Goal: Information Seeking & Learning: Learn about a topic

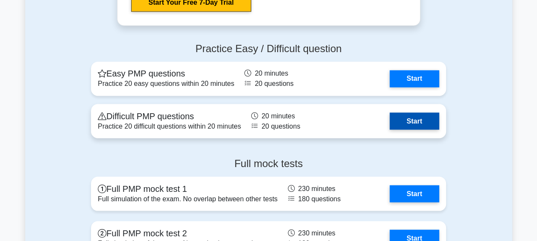
scroll to position [2393, 0]
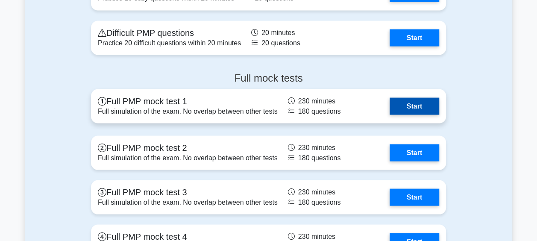
click at [411, 109] on link "Start" at bounding box center [415, 105] width 50 height 17
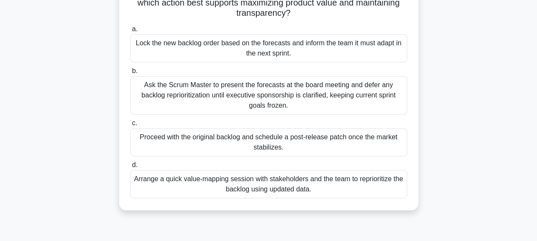
scroll to position [128, 0]
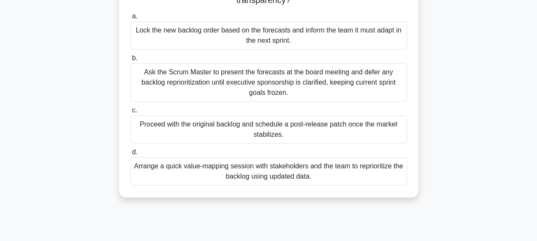
click at [243, 87] on div "Ask the Scrum Master to present the forecasts at the board meeting and defer an…" at bounding box center [268, 82] width 277 height 38
click at [130, 61] on input "b. Ask the Scrum Master to present the forecasts at the board meeting and defer…" at bounding box center [130, 59] width 0 height 6
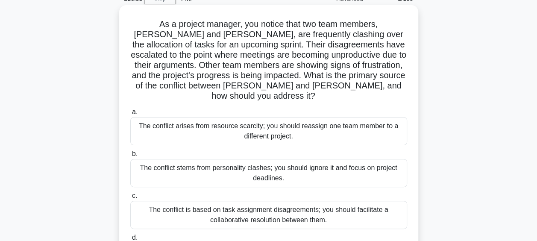
scroll to position [85, 0]
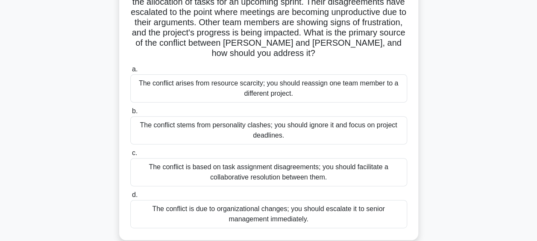
click at [246, 159] on div "The conflict is based on task assignment disagreements; you should facilitate a…" at bounding box center [268, 172] width 277 height 28
click at [130, 156] on input "c. The conflict is based on task assignment disagreements; you should facilitat…" at bounding box center [130, 153] width 0 height 6
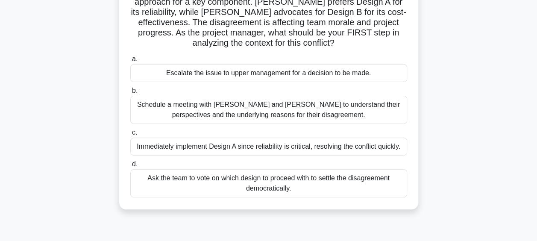
scroll to position [43, 0]
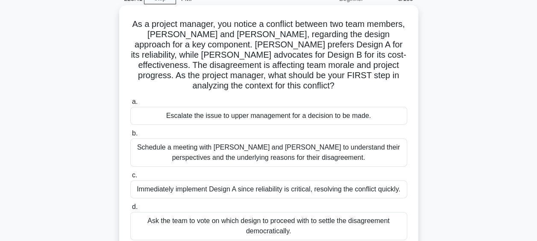
click at [228, 153] on div "Schedule a meeting with Sarah and John to understand their perspectives and the…" at bounding box center [268, 152] width 277 height 28
click at [130, 136] on input "b. Schedule a meeting with Sarah and John to understand their perspectives and …" at bounding box center [130, 134] width 0 height 6
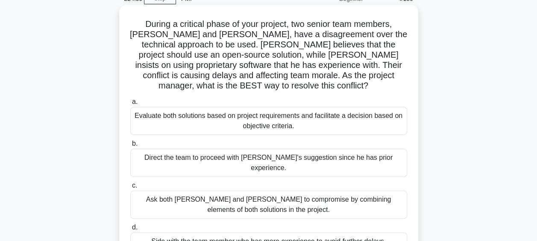
click at [230, 114] on div "Evaluate both solutions based on project requirements and facilitate a decision…" at bounding box center [268, 121] width 277 height 28
click at [130, 105] on input "a. Evaluate both solutions based on project requirements and facilitate a decis…" at bounding box center [130, 102] width 0 height 6
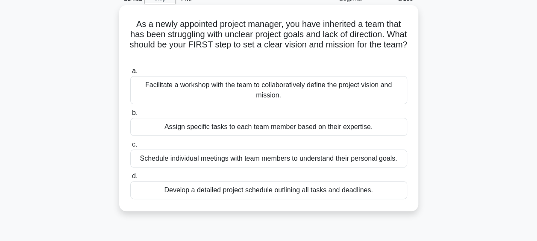
click at [302, 91] on div "Facilitate a workshop with the team to collaboratively define the project visio…" at bounding box center [268, 90] width 277 height 28
click at [130, 74] on input "a. Facilitate a workshop with the team to collaboratively define the project vi…" at bounding box center [130, 71] width 0 height 6
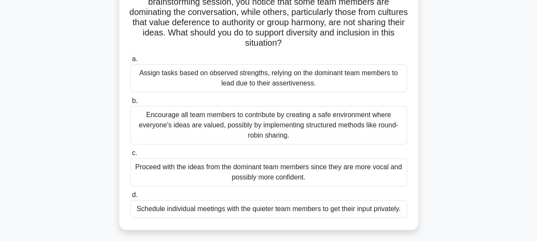
scroll to position [0, 0]
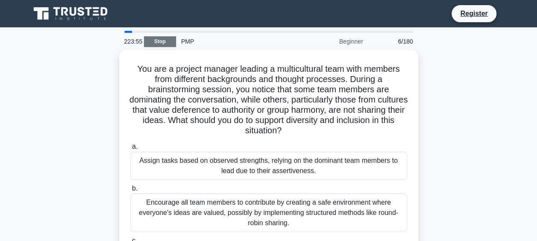
click at [166, 43] on link "Stop" at bounding box center [160, 41] width 32 height 11
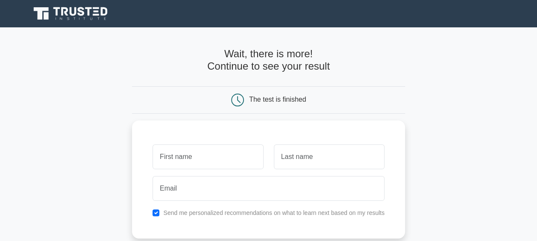
scroll to position [43, 0]
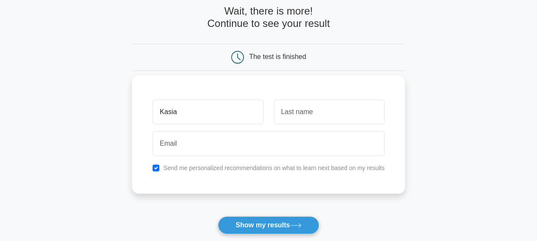
type input "Kasia"
click at [326, 113] on input "text" at bounding box center [329, 112] width 111 height 25
type input "Skrabska"
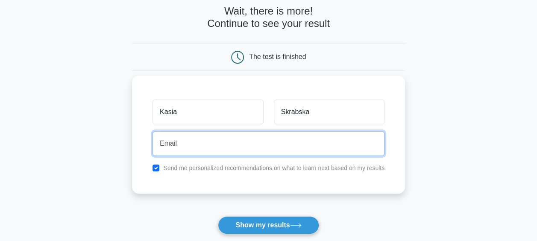
click at [276, 145] on input "email" at bounding box center [269, 143] width 232 height 25
type input "kasiaskrabska@o2.pl"
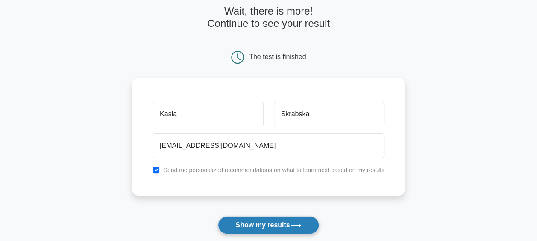
click at [295, 227] on icon at bounding box center [296, 225] width 12 height 5
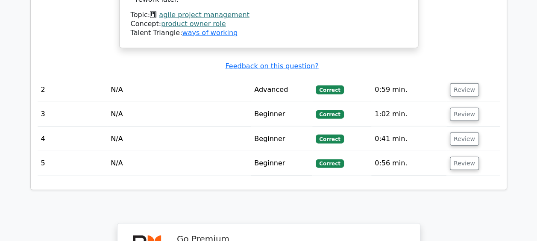
scroll to position [1410, 0]
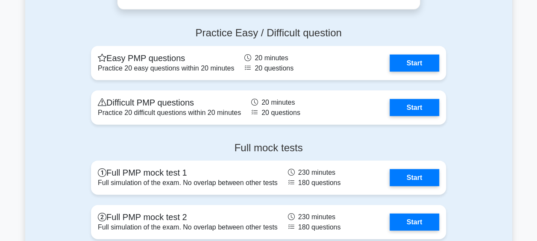
scroll to position [2606, 0]
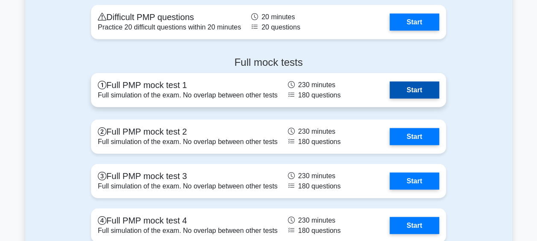
click at [420, 87] on link "Start" at bounding box center [415, 90] width 50 height 17
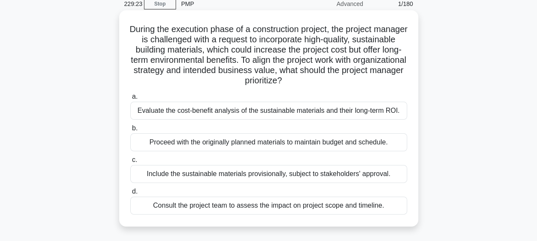
scroll to position [85, 0]
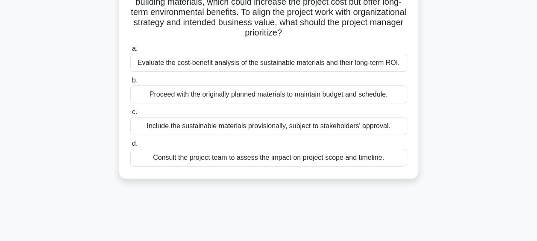
click at [268, 64] on div "Evaluate the cost-benefit analysis of the sustainable materials and their long-…" at bounding box center [268, 63] width 277 height 18
click at [130, 52] on input "a. Evaluate the cost-benefit analysis of the sustainable materials and their lo…" at bounding box center [130, 49] width 0 height 6
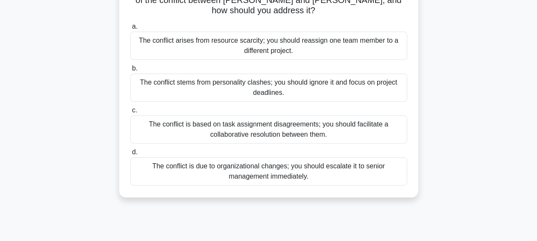
click at [267, 122] on div "The conflict is based on task assignment disagreements; you should facilitate a…" at bounding box center [268, 129] width 277 height 28
click at [130, 113] on input "c. The conflict is based on task assignment disagreements; you should facilitat…" at bounding box center [130, 111] width 0 height 6
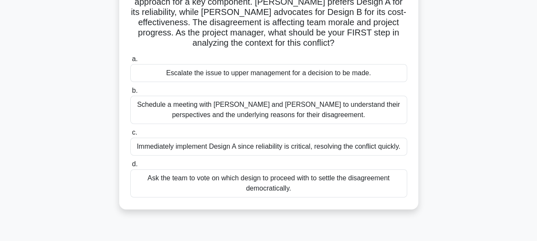
click at [244, 109] on div "Schedule a meeting with Sarah and John to understand their perspectives and the…" at bounding box center [268, 110] width 277 height 28
click at [130, 94] on input "b. Schedule a meeting with Sarah and John to understand their perspectives and …" at bounding box center [130, 91] width 0 height 6
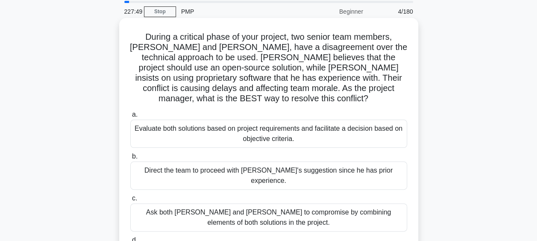
scroll to position [43, 0]
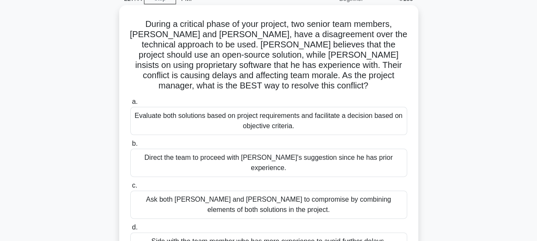
click at [298, 114] on div "Evaluate both solutions based on project requirements and facilitate a decision…" at bounding box center [268, 121] width 277 height 28
click at [130, 105] on input "a. Evaluate both solutions based on project requirements and facilitate a decis…" at bounding box center [130, 102] width 0 height 6
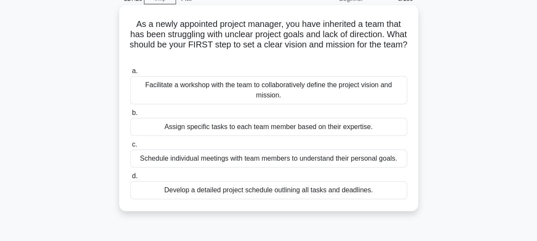
click at [308, 95] on div "Facilitate a workshop with the team to collaboratively define the project visio…" at bounding box center [268, 90] width 277 height 28
click at [130, 74] on input "a. Facilitate a workshop with the team to collaboratively define the project vi…" at bounding box center [130, 71] width 0 height 6
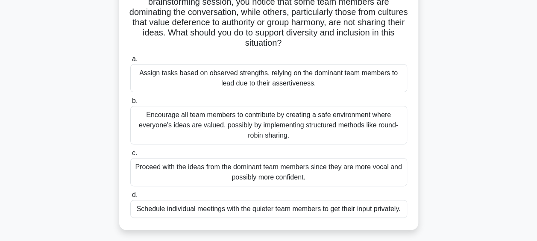
scroll to position [128, 0]
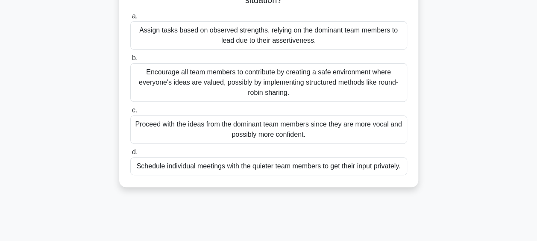
click at [267, 85] on div "Encourage all team members to contribute by creating a safe environment where e…" at bounding box center [268, 82] width 277 height 38
click at [130, 61] on input "b. Encourage all team members to contribute by creating a safe environment wher…" at bounding box center [130, 59] width 0 height 6
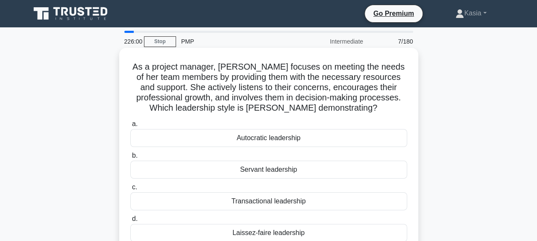
scroll to position [43, 0]
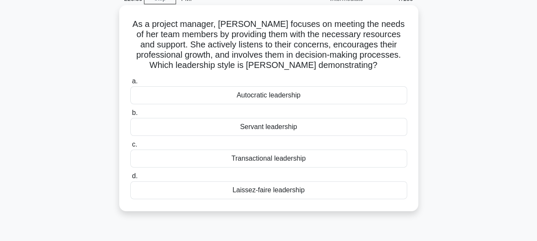
click at [278, 130] on div "Servant leadership" at bounding box center [268, 127] width 277 height 18
click at [130, 116] on input "b. Servant leadership" at bounding box center [130, 113] width 0 height 6
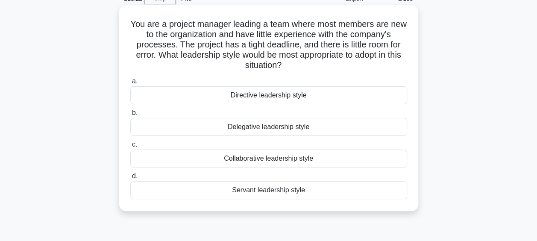
click at [267, 190] on div "Servant leadership style" at bounding box center [268, 190] width 277 height 18
click at [130, 179] on input "d. Servant leadership style" at bounding box center [130, 176] width 0 height 6
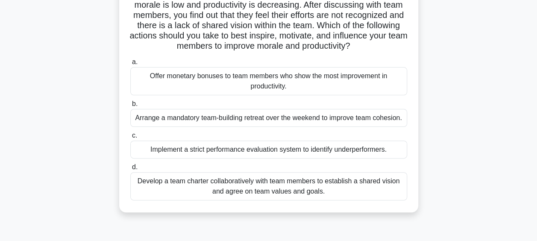
scroll to position [85, 0]
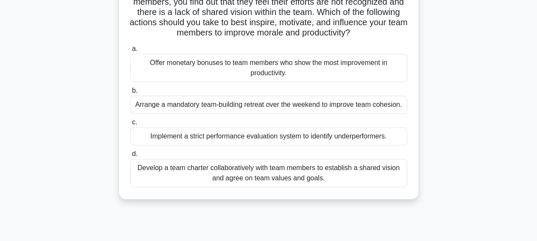
click at [302, 179] on div "Develop a team charter collaboratively with team members to establish a shared …" at bounding box center [268, 173] width 277 height 28
click at [130, 157] on input "d. Develop a team charter collaboratively with team members to establish a shar…" at bounding box center [130, 154] width 0 height 6
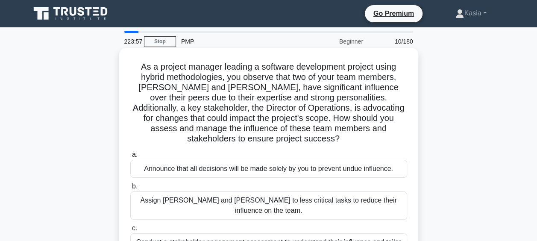
scroll to position [43, 0]
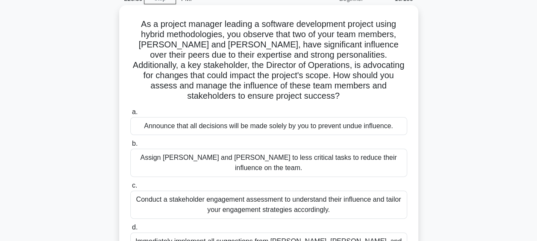
click at [289, 191] on div "Conduct a stakeholder engagement assessment to understand their influence and t…" at bounding box center [268, 205] width 277 height 28
click at [130, 185] on input "c. Conduct a stakeholder engagement assessment to understand their influence an…" at bounding box center [130, 186] width 0 height 6
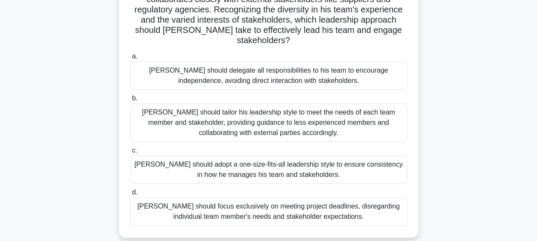
scroll to position [85, 0]
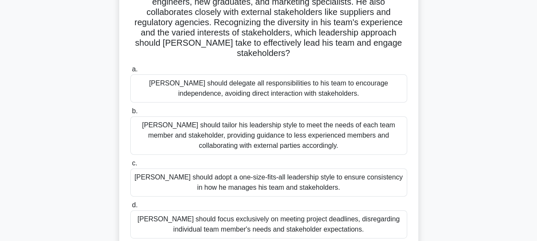
click at [296, 125] on div "John should tailor his leadership style to meet the needs of each team member a…" at bounding box center [268, 135] width 277 height 38
click at [130, 114] on input "b. John should tailor his leadership style to meet the needs of each team membe…" at bounding box center [130, 112] width 0 height 6
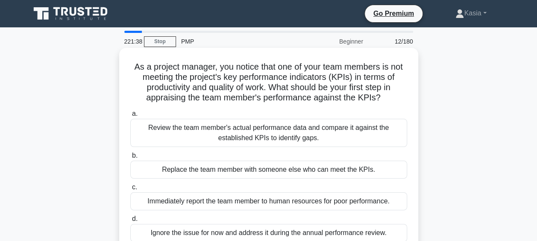
scroll to position [43, 0]
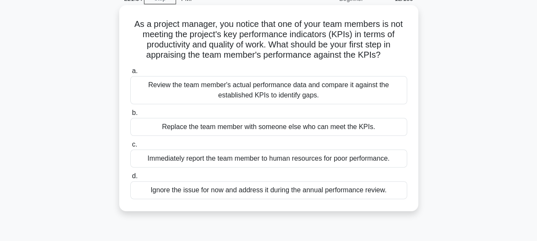
click at [297, 93] on div "Review the team member's actual performance data and compare it against the est…" at bounding box center [268, 90] width 277 height 28
click at [130, 74] on input "a. Review the team member's actual performance data and compare it against the …" at bounding box center [130, 71] width 0 height 6
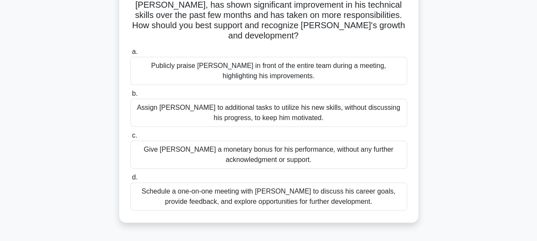
scroll to position [85, 0]
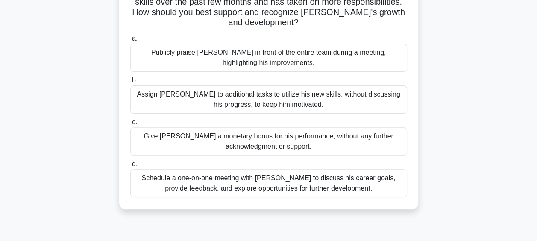
click at [273, 179] on div "Schedule a one-on-one meeting with Alex to discuss his career goals, provide fe…" at bounding box center [268, 183] width 277 height 28
click at [130, 167] on input "d. Schedule a one-on-one meeting with Alex to discuss his career goals, provide…" at bounding box center [130, 165] width 0 height 6
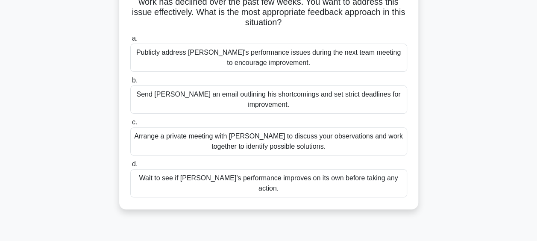
click at [288, 133] on div "Arrange a private meeting with Alex to discuss your observations and work toget…" at bounding box center [268, 141] width 277 height 28
click at [130, 125] on input "c. Arrange a private meeting with Alex to discuss your observations and work to…" at bounding box center [130, 123] width 0 height 6
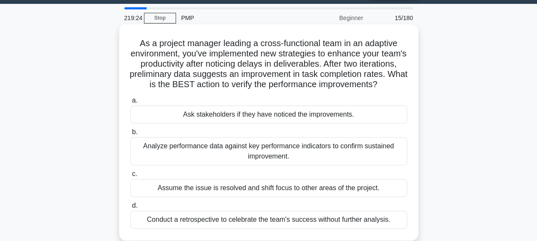
scroll to position [43, 0]
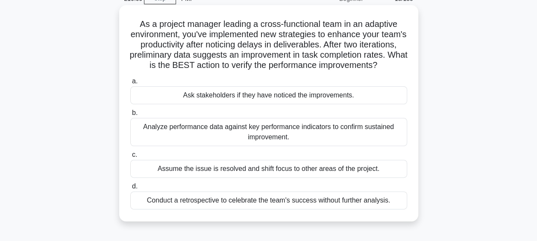
click at [263, 146] on div "Analyze performance data against key performance indicators to confirm sustaine…" at bounding box center [268, 132] width 277 height 28
click at [130, 116] on input "b. Analyze performance data against key performance indicators to confirm susta…" at bounding box center [130, 113] width 0 height 6
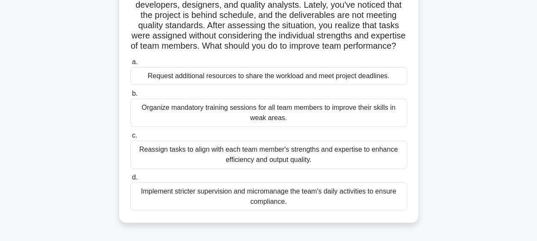
scroll to position [85, 0]
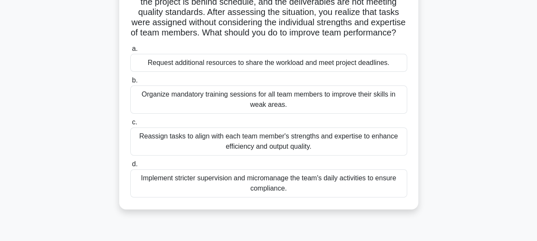
click at [308, 156] on div "Reassign tasks to align with each team member's strengths and expertise to enha…" at bounding box center [268, 141] width 277 height 28
click at [130, 125] on input "c. Reassign tasks to align with each team member's strengths and expertise to e…" at bounding box center [130, 123] width 0 height 6
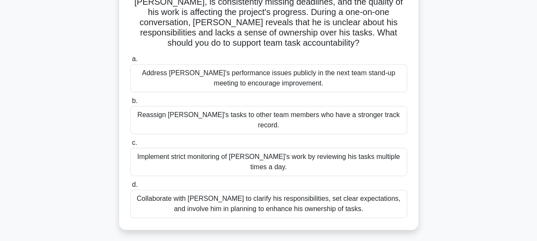
scroll to position [128, 0]
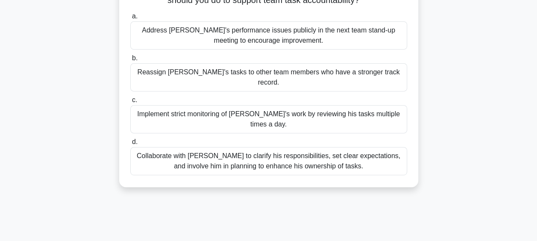
click at [267, 147] on div "Collaborate with Alex to clarify his responsibilities, set clear expectations, …" at bounding box center [268, 161] width 277 height 28
click at [298, 147] on div "Collaborate with Alex to clarify his responsibilities, set clear expectations, …" at bounding box center [268, 161] width 277 height 28
click at [130, 141] on input "d. Collaborate with Alex to clarify his responsibilities, set clear expectation…" at bounding box center [130, 142] width 0 height 6
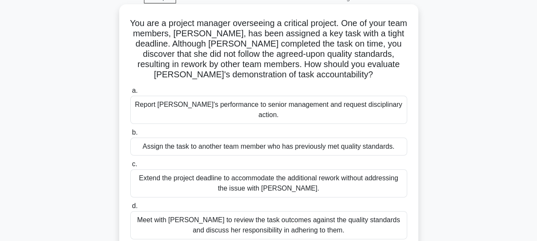
scroll to position [85, 0]
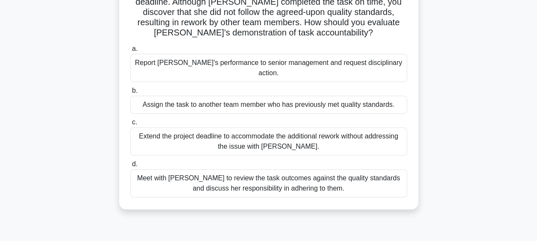
click at [156, 176] on div "Meet with Priya to review the task outcomes against the quality standards and d…" at bounding box center [268, 183] width 277 height 28
click at [130, 167] on input "d. Meet with Priya to review the task outcomes against the quality standards an…" at bounding box center [130, 165] width 0 height 6
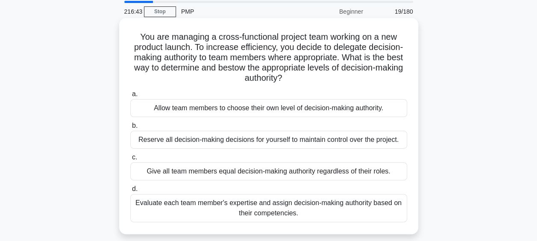
scroll to position [43, 0]
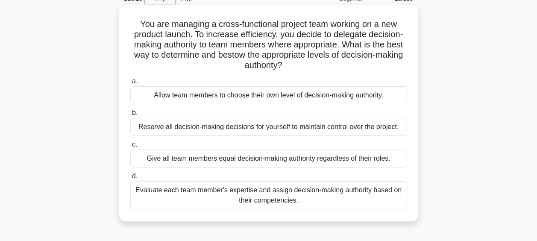
click at [273, 199] on div "Evaluate each team member's expertise and assign decision-making authority base…" at bounding box center [268, 195] width 277 height 28
click at [130, 179] on input "d. Evaluate each team member's expertise and assign decision-making authority b…" at bounding box center [130, 176] width 0 height 6
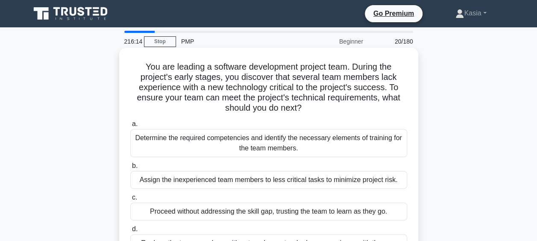
scroll to position [85, 0]
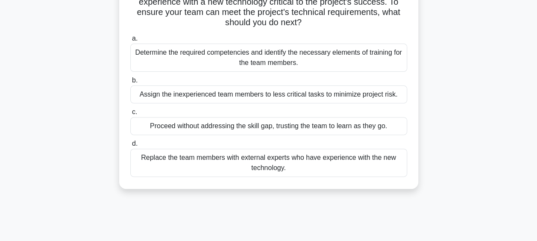
click at [261, 169] on div "Replace the team members with external experts who have experience with the new…" at bounding box center [268, 163] width 277 height 28
click at [130, 147] on input "d. Replace the team members with external experts who have experience with the …" at bounding box center [130, 144] width 0 height 6
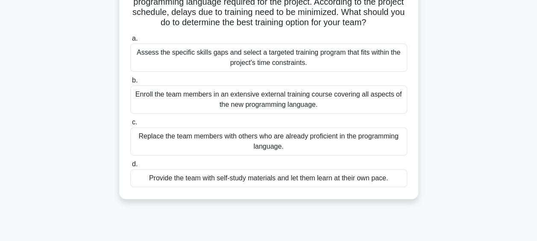
click at [319, 60] on div "Assess the specific skills gaps and select a targeted training program that fit…" at bounding box center [268, 58] width 277 height 28
click at [130, 41] on input "a. Assess the specific skills gaps and select a targeted training program that …" at bounding box center [130, 39] width 0 height 6
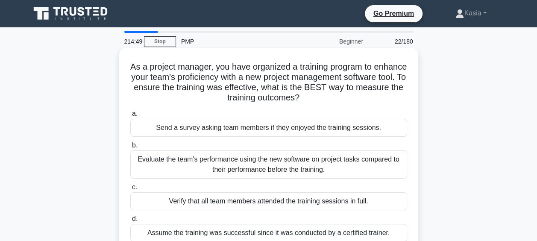
scroll to position [43, 0]
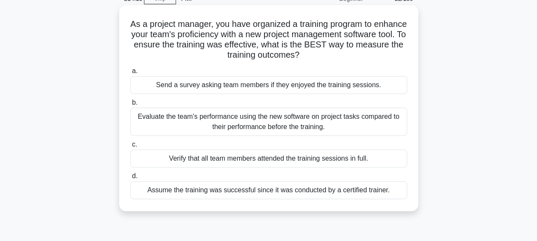
click at [327, 126] on div "Evaluate the team's performance using the new software on project tasks compare…" at bounding box center [268, 122] width 277 height 28
click at [130, 106] on input "b. Evaluate the team's performance using the new software on project tasks comp…" at bounding box center [130, 103] width 0 height 6
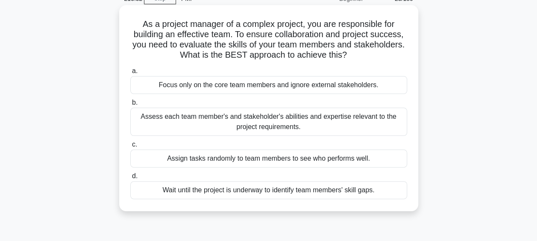
click at [276, 125] on div "Assess each team member's and stakeholder's abilities and expertise relevant to…" at bounding box center [268, 122] width 277 height 28
drag, startPoint x: 276, startPoint y: 125, endPoint x: 335, endPoint y: 132, distance: 59.4
click at [335, 132] on div "Assess each team member's and stakeholder's abilities and expertise relevant to…" at bounding box center [268, 122] width 277 height 28
click at [130, 106] on input "b. Assess each team member's and stakeholder's abilities and expertise relevant…" at bounding box center [130, 103] width 0 height 6
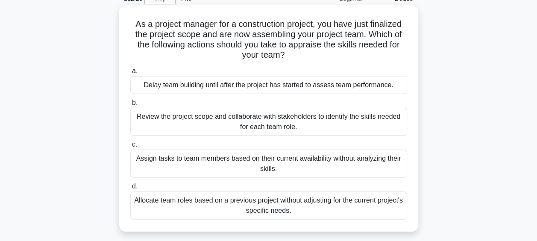
click at [313, 126] on div "Review the project scope and collaborate with stakeholders to identify the skil…" at bounding box center [268, 122] width 277 height 28
click at [130, 106] on input "b. Review the project scope and collaborate with stakeholders to identify the s…" at bounding box center [130, 103] width 0 height 6
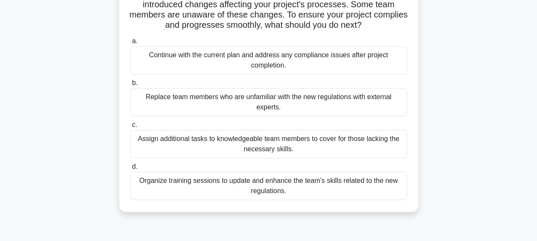
scroll to position [85, 0]
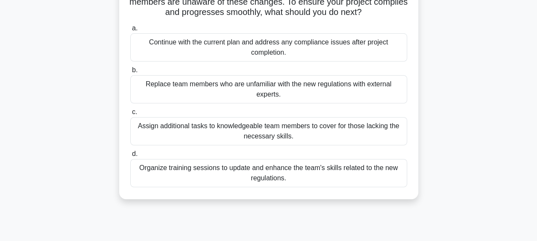
click at [311, 179] on div "Organize training sessions to update and enhance the team's skills related to t…" at bounding box center [268, 173] width 277 height 28
click at [130, 157] on input "d. Organize training sessions to update and enhance the team's skills related t…" at bounding box center [130, 154] width 0 height 6
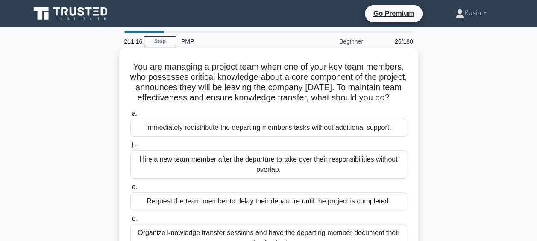
scroll to position [43, 0]
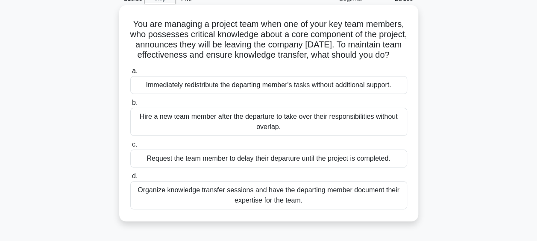
click at [277, 208] on div "Organize knowledge transfer sessions and have the departing member document the…" at bounding box center [268, 195] width 277 height 28
click at [130, 179] on input "d. Organize knowledge transfer sessions and have the departing member document …" at bounding box center [130, 176] width 0 height 6
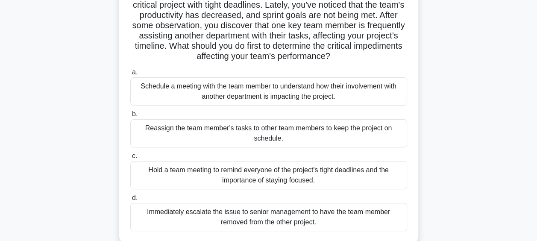
scroll to position [85, 0]
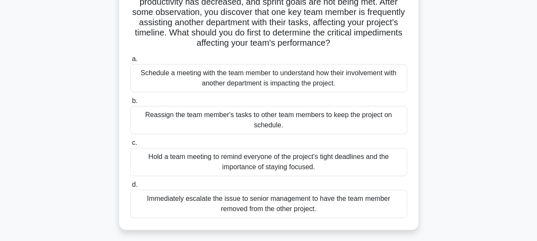
click at [256, 83] on div "Schedule a meeting with the team member to understand how their involvement wit…" at bounding box center [268, 78] width 277 height 28
click at [130, 62] on input "a. Schedule a meeting with the team member to understand how their involvement …" at bounding box center [130, 59] width 0 height 6
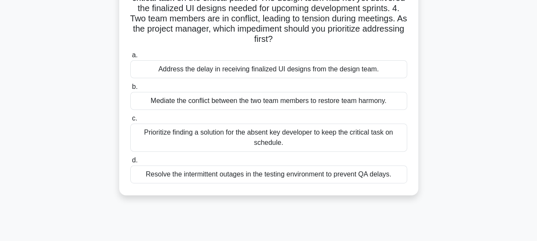
scroll to position [128, 0]
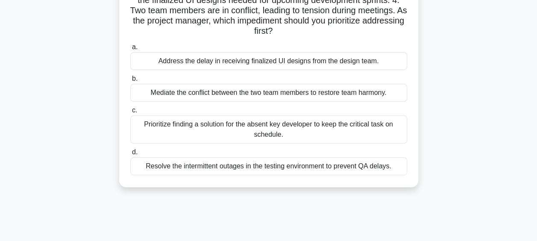
click at [270, 134] on div "Prioritize finding a solution for the absent key developer to keep the critical…" at bounding box center [268, 129] width 277 height 28
click at [130, 113] on input "c. Prioritize finding a solution for the absent key developer to keep the criti…" at bounding box center [130, 111] width 0 height 6
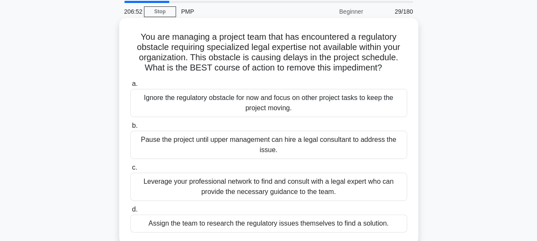
scroll to position [43, 0]
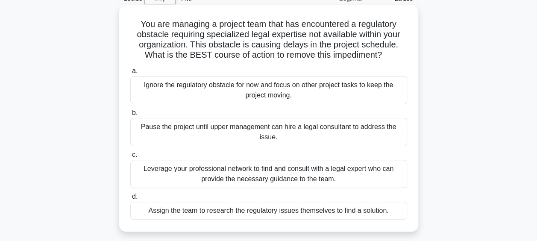
click at [221, 173] on div "Leverage your professional network to find and consult with a legal expert who …" at bounding box center [268, 174] width 277 height 28
click at [130, 158] on input "c. Leverage your professional network to find and consult with a legal expert w…" at bounding box center [130, 155] width 0 height 6
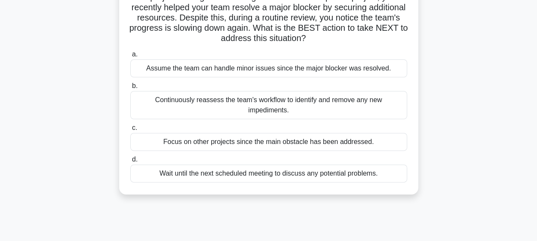
scroll to position [85, 0]
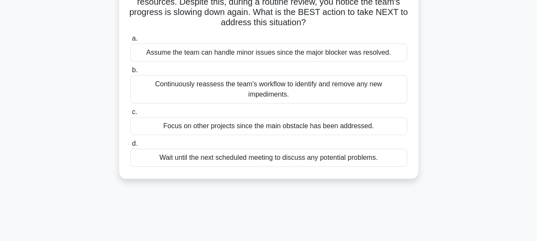
click at [240, 86] on div "Continuously reassess the team's workflow to identify and remove any new impedi…" at bounding box center [268, 89] width 277 height 28
click at [130, 73] on input "b. Continuously reassess the team's workflow to identify and remove any new imp…" at bounding box center [130, 71] width 0 height 6
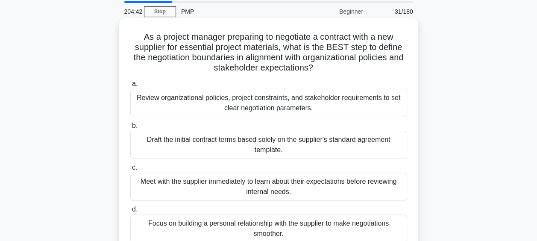
scroll to position [43, 0]
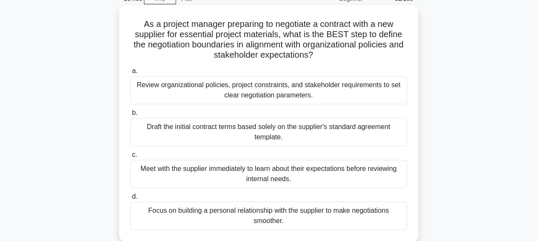
click at [273, 90] on div "Review organizational policies, project constraints, and stakeholder requiremen…" at bounding box center [268, 90] width 277 height 28
click at [130, 74] on input "a. Review organizational policies, project constraints, and stakeholder require…" at bounding box center [130, 71] width 0 height 6
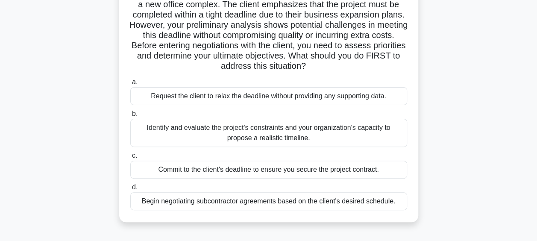
scroll to position [85, 0]
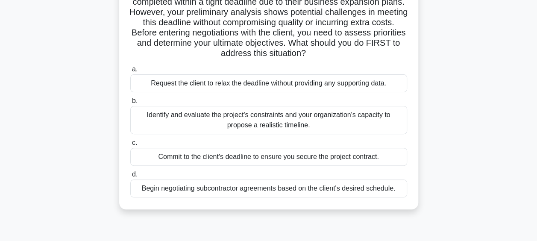
click at [296, 121] on div "Identify and evaluate the project's constraints and your organization's capacit…" at bounding box center [268, 120] width 277 height 28
click at [130, 104] on input "b. Identify and evaluate the project's constraints and your organization's capa…" at bounding box center [130, 101] width 0 height 6
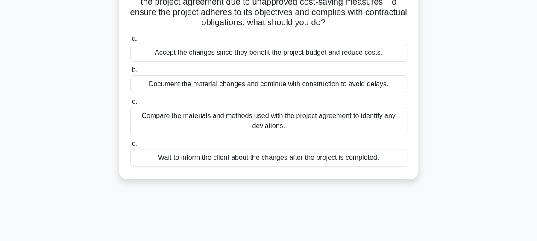
click at [282, 124] on div "Compare the materials and methods used with the project agreement to identify a…" at bounding box center [268, 121] width 277 height 28
click at [130, 105] on input "c. Compare the materials and methods used with the project agreement to identif…" at bounding box center [130, 102] width 0 height 6
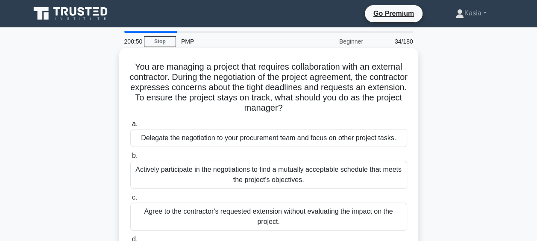
scroll to position [43, 0]
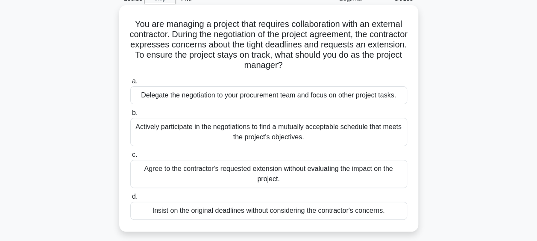
click at [272, 134] on div "Actively participate in the negotiations to find a mutually acceptable schedule…" at bounding box center [268, 132] width 277 height 28
click at [130, 116] on input "b. Actively participate in the negotiations to find a mutually acceptable sched…" at bounding box center [130, 113] width 0 height 6
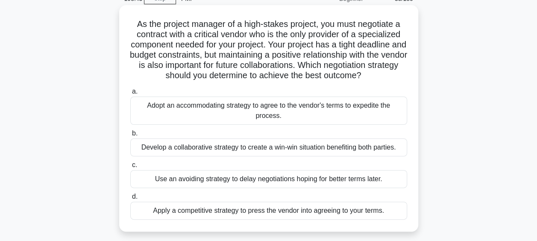
click at [264, 150] on div "Develop a collaborative strategy to create a win-win situation benefiting both …" at bounding box center [268, 147] width 277 height 18
click at [130, 136] on input "b. Develop a collaborative strategy to create a win-win situation benefiting bo…" at bounding box center [130, 134] width 0 height 6
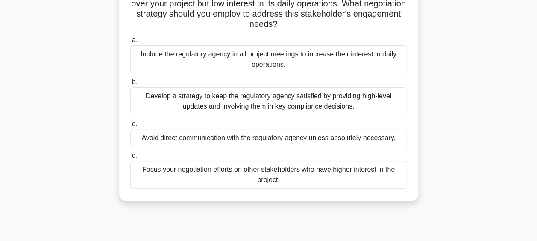
scroll to position [85, 0]
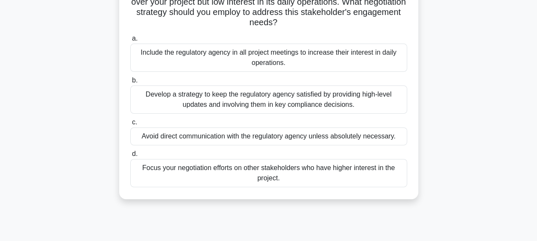
click at [253, 101] on div "Develop a strategy to keep the regulatory agency satisfied by providing high-le…" at bounding box center [268, 99] width 277 height 28
click at [130, 83] on input "b. Develop a strategy to keep the regulatory agency satisfied by providing high…" at bounding box center [130, 81] width 0 height 6
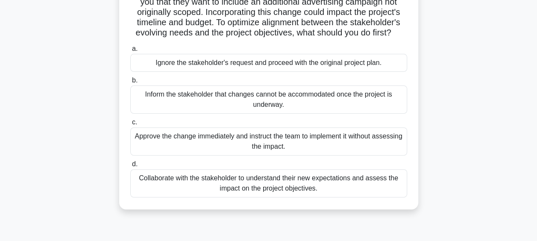
click at [271, 197] on div "Collaborate with the stakeholder to understand their new expectations and asses…" at bounding box center [268, 183] width 277 height 28
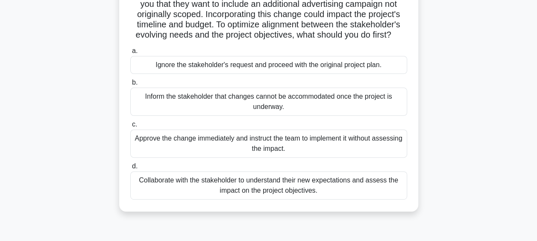
drag, startPoint x: 271, startPoint y: 198, endPoint x: 313, endPoint y: 199, distance: 41.9
click at [313, 199] on div "Collaborate with the stakeholder to understand their new expectations and asses…" at bounding box center [268, 185] width 277 height 28
click at [130, 169] on input "d. Collaborate with the stakeholder to understand their new expectations and as…" at bounding box center [130, 167] width 0 height 6
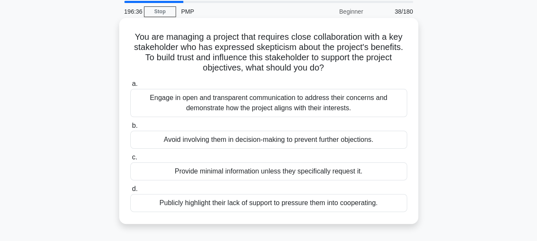
scroll to position [43, 0]
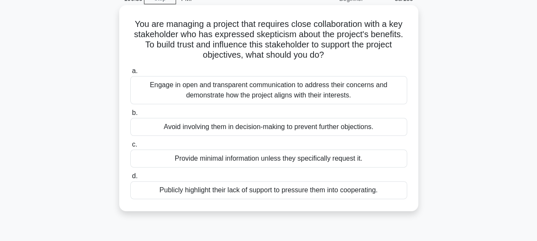
click at [261, 91] on div "Engage in open and transparent communication to address their concerns and demo…" at bounding box center [268, 90] width 277 height 28
click at [130, 74] on input "a. Engage in open and transparent communication to address their concerns and d…" at bounding box center [130, 71] width 0 height 6
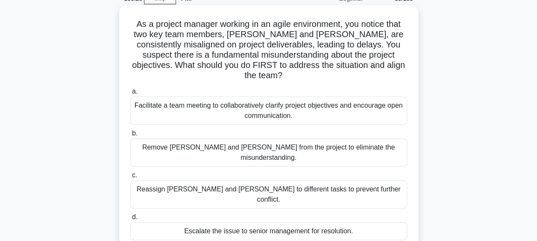
click at [310, 103] on div "Facilitate a team meeting to collaboratively clarify project objectives and enc…" at bounding box center [268, 111] width 277 height 28
click at [130, 94] on input "a. Facilitate a team meeting to collaboratively clarify project objectives and …" at bounding box center [130, 92] width 0 height 6
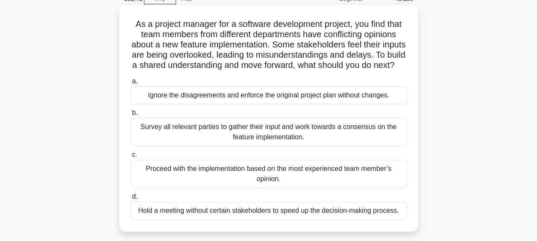
click at [310, 144] on div "Survey all relevant parties to gather their input and work towards a consensus …" at bounding box center [268, 132] width 277 height 28
click at [130, 116] on input "b. Survey all relevant parties to gather their input and work towards a consens…" at bounding box center [130, 113] width 0 height 6
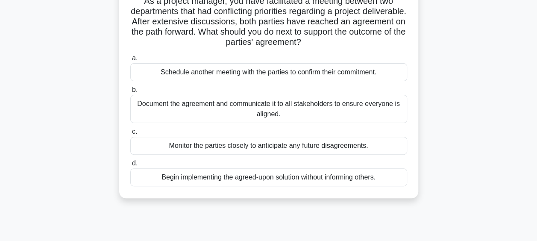
scroll to position [85, 0]
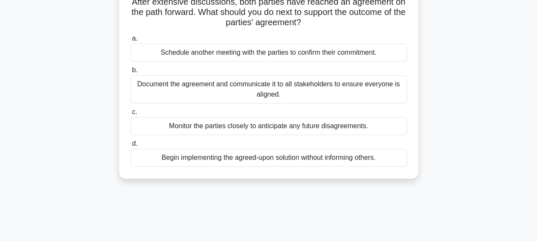
click at [285, 93] on div "Document the agreement and communicate it to all stakeholders to ensure everyon…" at bounding box center [268, 89] width 277 height 28
click at [130, 73] on input "b. Document the agreement and communicate it to all stakeholders to ensure ever…" at bounding box center [130, 71] width 0 height 6
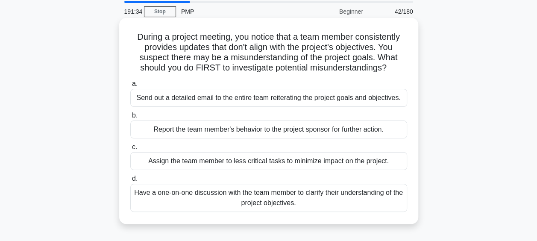
scroll to position [43, 0]
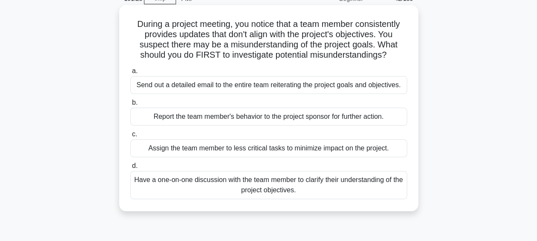
click at [293, 189] on div "Have a one-on-one discussion with the team member to clarify their understandin…" at bounding box center [268, 185] width 277 height 28
click at [130, 169] on input "d. Have a one-on-one discussion with the team member to clarify their understan…" at bounding box center [130, 166] width 0 height 6
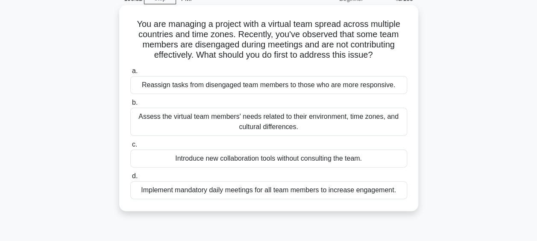
click at [254, 123] on div "Assess the virtual team members' needs related to their environment, time zones…" at bounding box center [268, 122] width 277 height 28
click at [130, 106] on input "b. Assess the virtual team members' needs related to their environment, time zo…" at bounding box center [130, 103] width 0 height 6
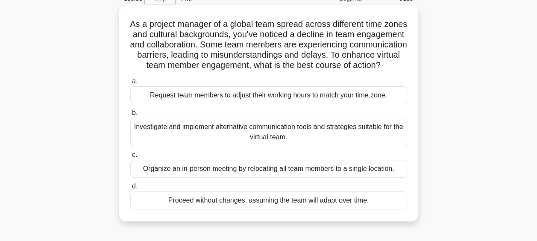
click at [285, 145] on div "Investigate and implement alternative communication tools and strategies suitab…" at bounding box center [268, 132] width 277 height 28
click at [130, 116] on input "b. Investigate and implement alternative communication tools and strategies sui…" at bounding box center [130, 113] width 0 height 6
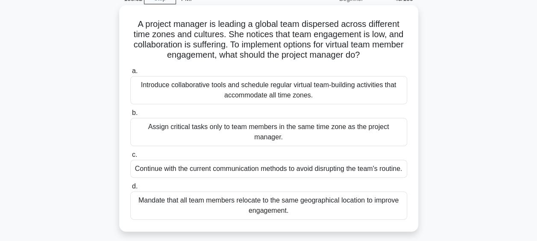
click at [303, 90] on div "Introduce collaborative tools and schedule regular virtual team-building activi…" at bounding box center [268, 90] width 277 height 28
click at [130, 74] on input "a. Introduce collaborative tools and schedule regular virtual team-building act…" at bounding box center [130, 71] width 0 height 6
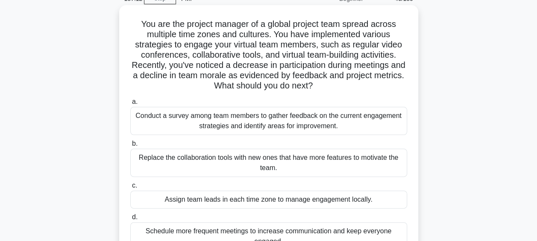
click at [308, 124] on div "Conduct a survey among team members to gather feedback on the current engagemen…" at bounding box center [268, 121] width 277 height 28
click at [130, 105] on input "a. Conduct a survey among team members to gather feedback on the current engage…" at bounding box center [130, 102] width 0 height 6
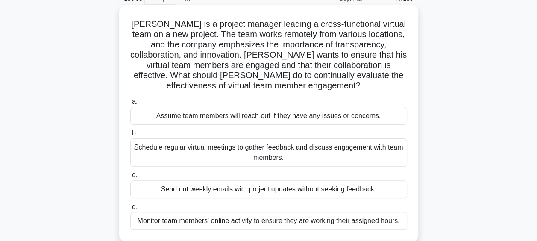
scroll to position [85, 0]
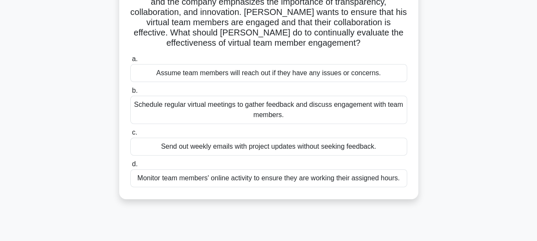
click at [306, 113] on div "Schedule regular virtual meetings to gather feedback and discuss engagement wit…" at bounding box center [268, 110] width 277 height 28
click at [130, 94] on input "b. Schedule regular virtual meetings to gather feedback and discuss engagement …" at bounding box center [130, 91] width 0 height 6
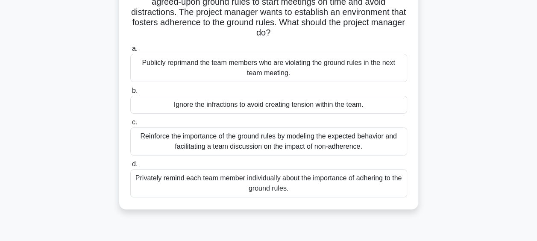
click at [249, 146] on div "Reinforce the importance of the ground rules by modeling the expected behavior …" at bounding box center [268, 141] width 277 height 28
click at [130, 125] on input "c. Reinforce the importance of the ground rules by modeling the expected behavi…" at bounding box center [130, 123] width 0 height 6
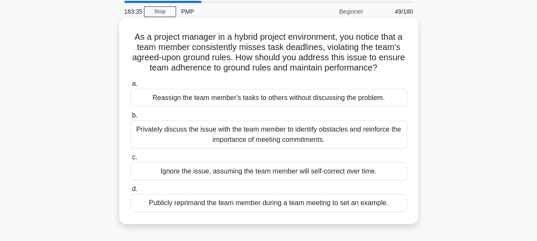
scroll to position [43, 0]
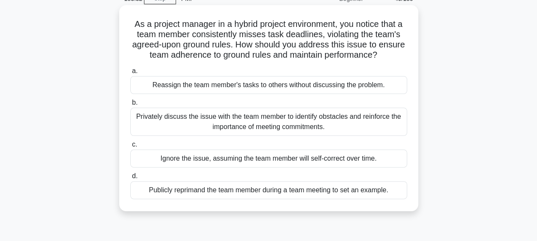
click at [303, 124] on div "Privately discuss the issue with the team member to identify obstacles and rein…" at bounding box center [268, 122] width 277 height 28
click at [130, 106] on input "b. Privately discuss the issue with the team member to identify obstacles and r…" at bounding box center [130, 103] width 0 height 6
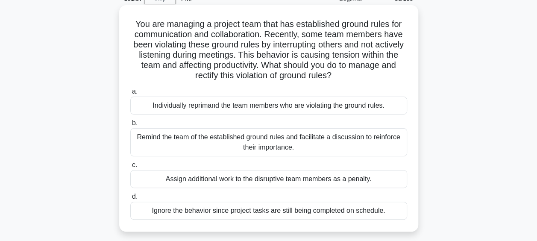
click at [301, 146] on div "Remind the team of the established ground rules and facilitate a discussion to …" at bounding box center [268, 142] width 277 height 28
click at [130, 126] on input "b. Remind the team of the established ground rules and facilitate a discussion …" at bounding box center [130, 123] width 0 height 6
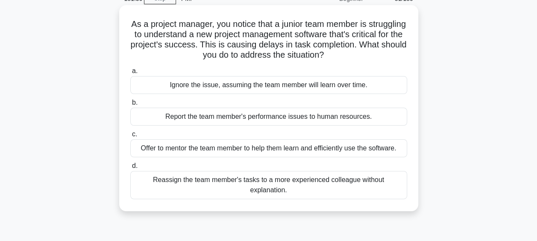
click at [289, 150] on div "Offer to mentor the team member to help them learn and efficiently use the soft…" at bounding box center [268, 148] width 277 height 18
click at [130, 137] on input "c. Offer to mentor the team member to help them learn and efficiently use the s…" at bounding box center [130, 135] width 0 height 6
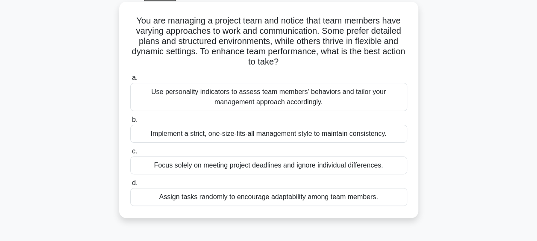
scroll to position [0, 0]
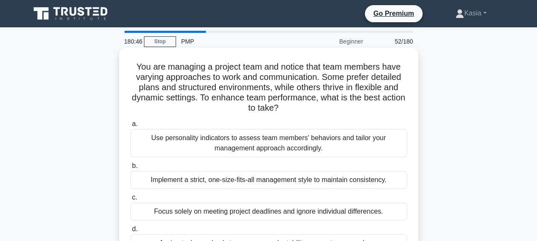
click at [334, 145] on div "Use personality indicators to assess team members' behaviors and tailor your ma…" at bounding box center [268, 143] width 277 height 28
click at [130, 127] on input "a. Use personality indicators to assess team members' behaviors and tailor your…" at bounding box center [130, 124] width 0 height 6
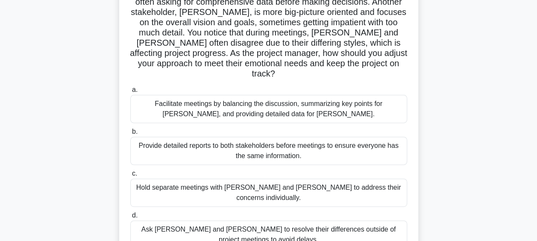
scroll to position [128, 0]
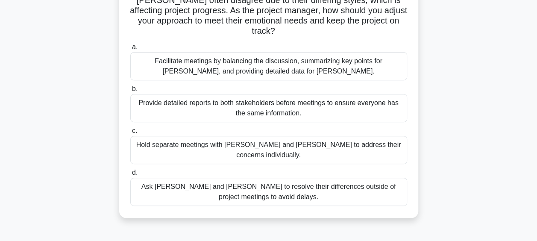
click at [301, 60] on div "Facilitate meetings by balancing the discussion, summarizing key points for Joh…" at bounding box center [268, 66] width 277 height 28
click at [130, 50] on input "a. Facilitate meetings by balancing the discussion, summarizing key points for …" at bounding box center [130, 47] width 0 height 6
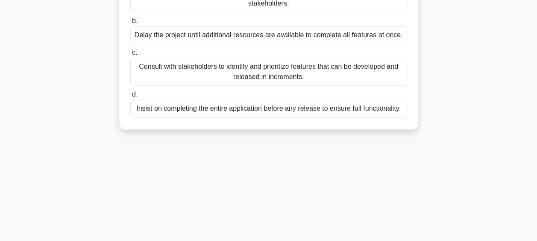
scroll to position [171, 0]
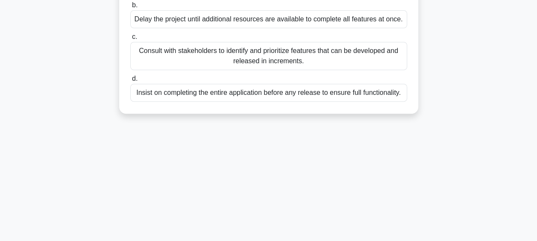
click at [296, 70] on div "Consult with stakeholders to identify and prioritize features that can be devel…" at bounding box center [268, 56] width 277 height 28
click at [130, 40] on input "c. Consult with stakeholders to identify and prioritize features that can be de…" at bounding box center [130, 37] width 0 height 6
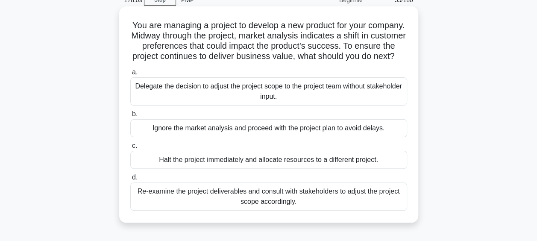
scroll to position [43, 0]
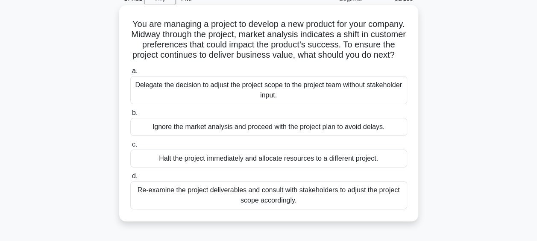
click at [257, 209] on div "Re-examine the project deliverables and consult with stakeholders to adjust the…" at bounding box center [268, 195] width 277 height 28
click at [130, 179] on input "d. Re-examine the project deliverables and consult with stakeholders to adjust …" at bounding box center [130, 176] width 0 height 6
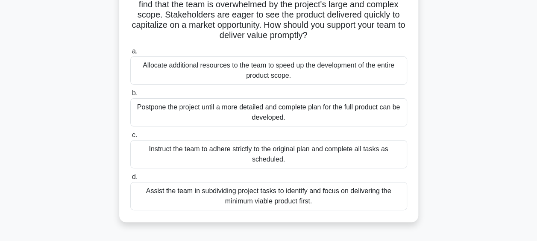
scroll to position [85, 0]
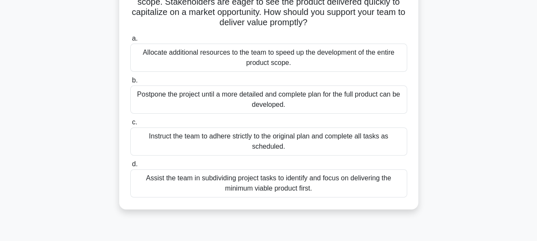
click at [302, 189] on div "Assist the team in subdividing project tasks to identify and focus on deliverin…" at bounding box center [268, 183] width 277 height 28
click at [130, 167] on input "d. Assist the team in subdividing project tasks to identify and focus on delive…" at bounding box center [130, 165] width 0 height 6
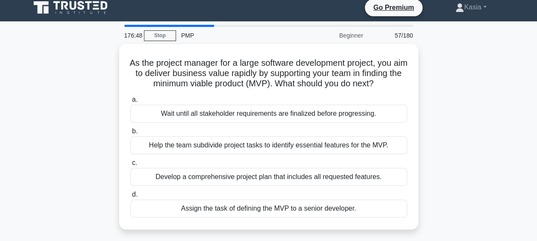
scroll to position [0, 0]
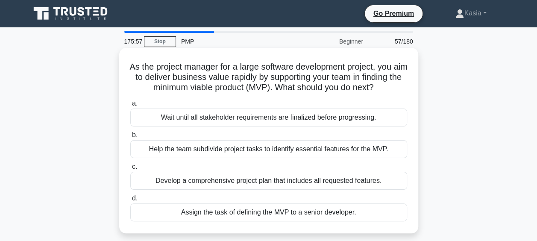
click at [244, 158] on div "Help the team subdivide project tasks to identify essential features for the MV…" at bounding box center [268, 149] width 277 height 18
click at [130, 138] on input "b. Help the team subdivide project tasks to identify essential features for the…" at bounding box center [130, 135] width 0 height 6
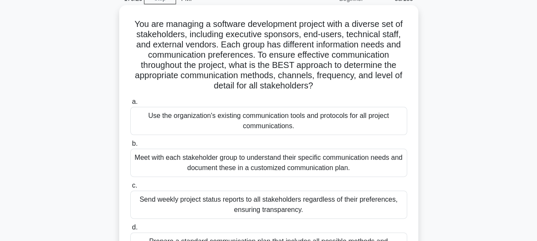
scroll to position [85, 0]
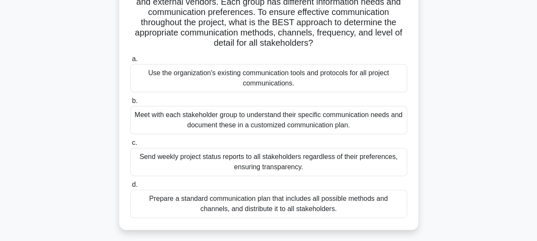
click at [264, 124] on div "Meet with each stakeholder group to understand their specific communication nee…" at bounding box center [268, 120] width 277 height 28
click at [130, 104] on input "b. Meet with each stakeholder group to understand their specific communication …" at bounding box center [130, 101] width 0 height 6
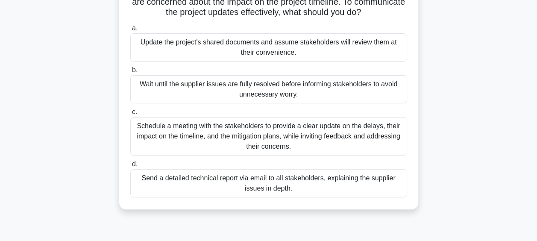
click at [284, 142] on div "Schedule a meeting with the stakeholders to provide a clear update on the delay…" at bounding box center [268, 136] width 277 height 38
click at [130, 115] on input "c. Schedule a meeting with the stakeholders to provide a clear update on the de…" at bounding box center [130, 112] width 0 height 6
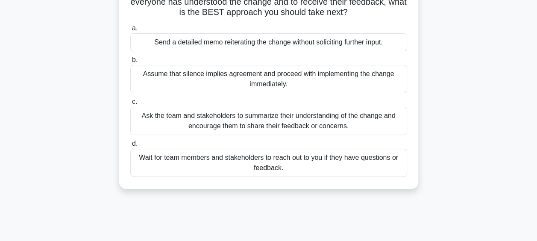
click at [275, 128] on div "Ask the team and stakeholders to summarize their understanding of the change an…" at bounding box center [268, 121] width 277 height 28
click at [130, 105] on input "c. Ask the team and stakeholders to summarize their understanding of the change…" at bounding box center [130, 102] width 0 height 6
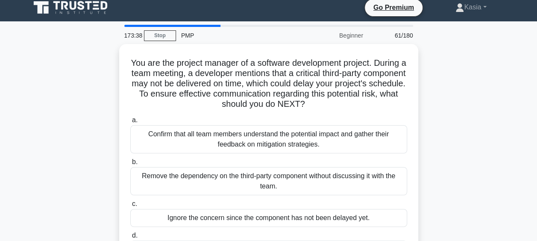
scroll to position [0, 0]
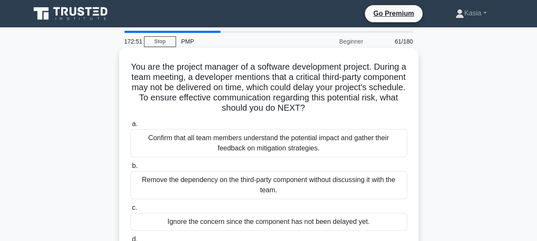
click at [285, 120] on label "a. Confirm that all team members understand the potential impact and gather the…" at bounding box center [268, 138] width 277 height 38
click at [130, 121] on input "a. Confirm that all team members understand the potential impact and gather the…" at bounding box center [130, 124] width 0 height 6
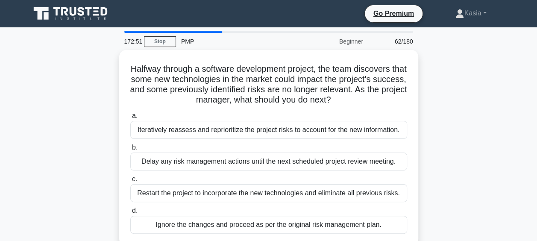
click at [285, 121] on div "Iteratively reassess and reprioritize the project risks to account for the new …" at bounding box center [268, 130] width 277 height 18
click at [130, 119] on input "a. Iteratively reassess and reprioritize the project risks to account for the n…" at bounding box center [130, 116] width 0 height 6
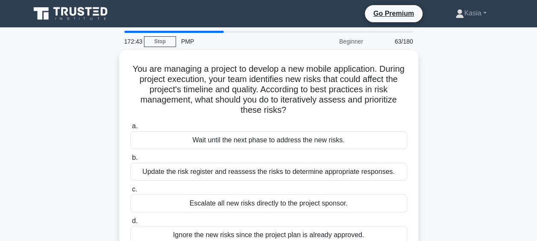
click at [220, 34] on div "PMP" at bounding box center [234, 41] width 117 height 17
click at [219, 31] on main "172:42 Stop PMP Beginner 63/180 You are managing a project to develop a new mob…" at bounding box center [268, 244] width 537 height 434
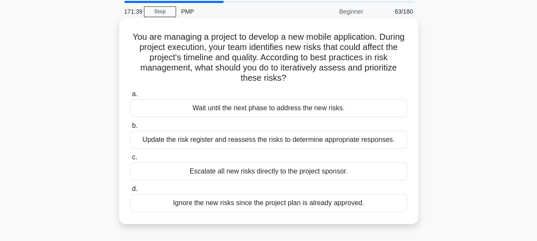
scroll to position [43, 0]
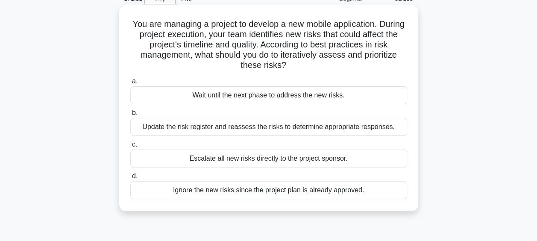
click at [290, 128] on div "Update the risk register and reassess the risks to determine appropriate respon…" at bounding box center [268, 127] width 277 height 18
click at [130, 116] on input "b. Update the risk register and reassess the risks to determine appropriate res…" at bounding box center [130, 113] width 0 height 6
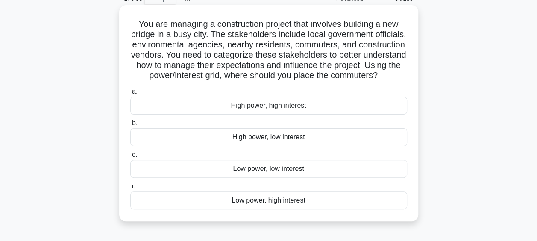
click at [285, 115] on div "High power, high interest" at bounding box center [268, 106] width 277 height 18
click at [130, 94] on input "a. High power, high interest" at bounding box center [130, 92] width 0 height 6
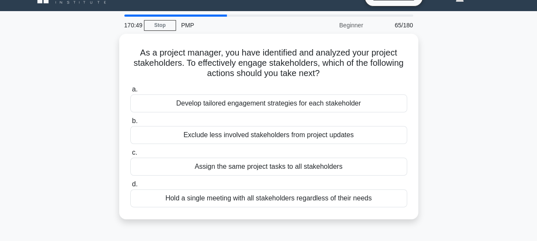
scroll to position [0, 0]
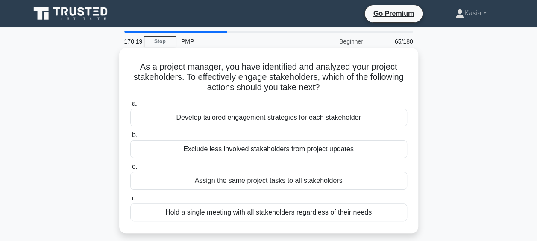
click at [281, 119] on div "Develop tailored engagement strategies for each stakeholder" at bounding box center [268, 118] width 277 height 18
click at [130, 106] on input "a. Develop tailored engagement strategies for each stakeholder" at bounding box center [130, 104] width 0 height 6
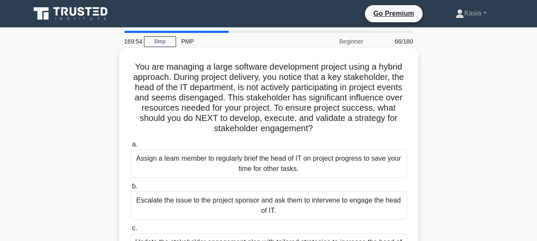
scroll to position [85, 0]
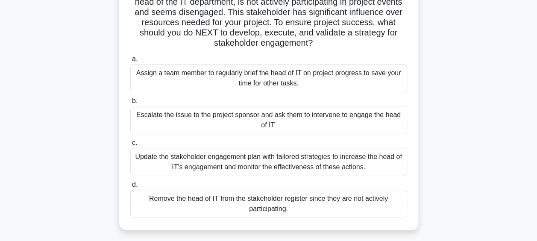
click at [296, 164] on div "Update the stakeholder engagement plan with tailored strategies to increase the…" at bounding box center [268, 162] width 277 height 28
click at [130, 146] on input "c. Update the stakeholder engagement plan with tailored strategies to increase …" at bounding box center [130, 143] width 0 height 6
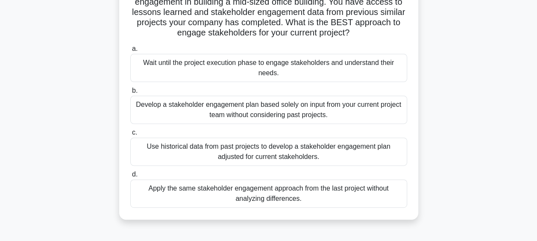
click at [268, 158] on div "Use historical data from past projects to develop a stakeholder engagement plan…" at bounding box center [268, 152] width 277 height 28
click at [130, 135] on input "c. Use historical data from past projects to develop a stakeholder engagement p…" at bounding box center [130, 133] width 0 height 6
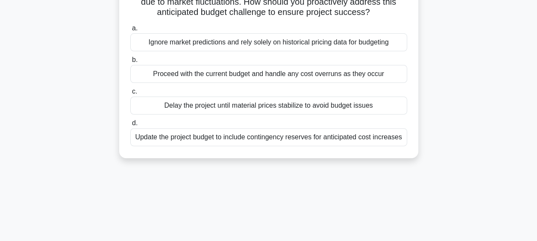
click at [276, 139] on div "Update the project budget to include contingency reserves for anticipated cost …" at bounding box center [268, 137] width 277 height 18
click at [130, 126] on input "d. Update the project budget to include contingency reserves for anticipated co…" at bounding box center [130, 123] width 0 height 6
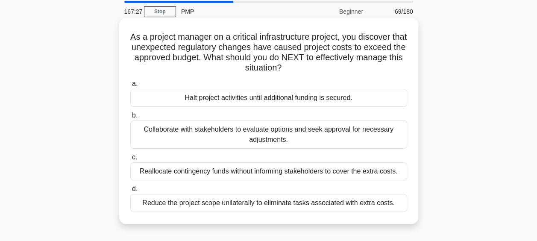
scroll to position [43, 0]
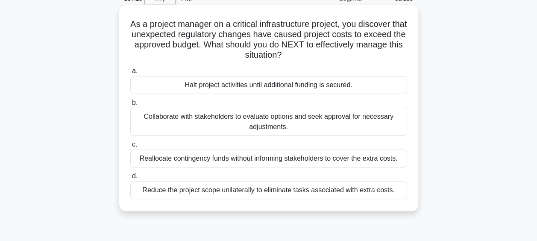
click at [270, 123] on div "Collaborate with stakeholders to evaluate options and seek approval for necessa…" at bounding box center [268, 122] width 277 height 28
click at [130, 106] on input "b. Collaborate with stakeholders to evaluate options and seek approval for nece…" at bounding box center [130, 103] width 0 height 6
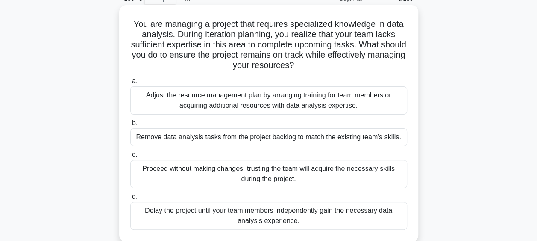
click at [286, 103] on div "Adjust the resource management plan by arranging training for team members or a…" at bounding box center [268, 100] width 277 height 28
click at [130, 84] on input "a. Adjust the resource management plan by arranging training for team members o…" at bounding box center [130, 82] width 0 height 6
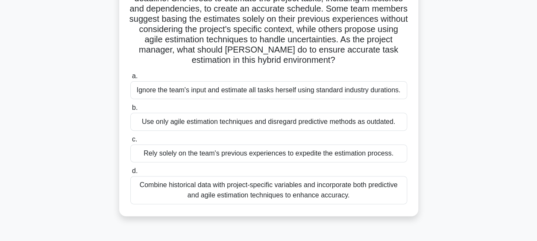
scroll to position [128, 0]
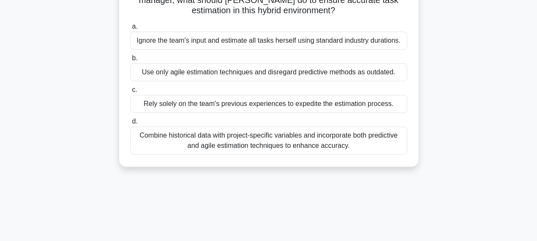
click at [265, 145] on div "Combine historical data with project-specific variables and incorporate both pr…" at bounding box center [268, 140] width 277 height 28
click at [130, 124] on input "d. Combine historical data with project-specific variables and incorporate both…" at bounding box center [130, 122] width 0 height 6
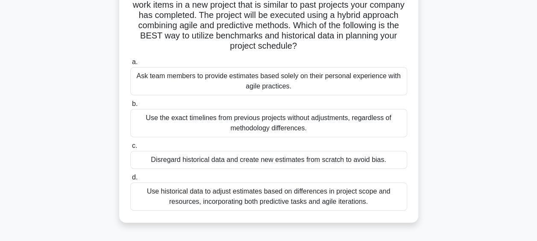
scroll to position [85, 0]
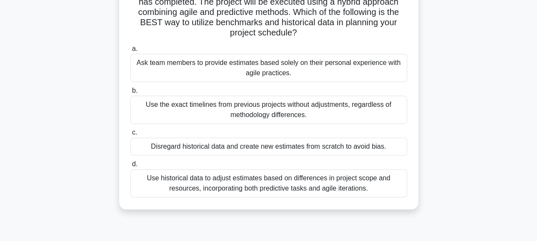
click at [272, 189] on div "Use historical data to adjust estimates based on differences in project scope a…" at bounding box center [268, 183] width 277 height 28
click at [130, 167] on input "d. Use historical data to adjust estimates based on differences in project scop…" at bounding box center [130, 165] width 0 height 6
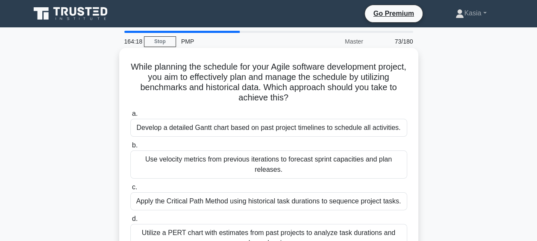
scroll to position [43, 0]
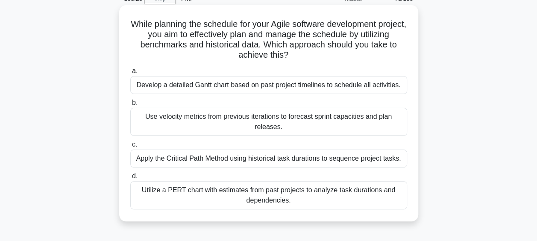
click at [295, 126] on div "Use velocity metrics from previous iterations to forecast sprint capacities and…" at bounding box center [268, 122] width 277 height 28
click at [130, 106] on input "b. Use velocity metrics from previous iterations to forecast sprint capacities …" at bounding box center [130, 103] width 0 height 6
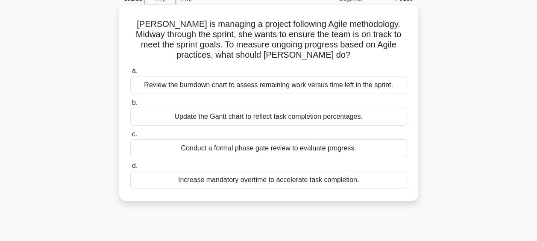
click at [309, 182] on div "Increase mandatory overtime to accelerate task completion." at bounding box center [268, 180] width 277 height 18
click at [130, 169] on input "d. Increase mandatory overtime to accelerate task completion." at bounding box center [130, 166] width 0 height 6
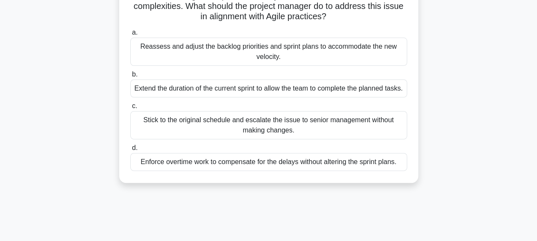
scroll to position [85, 0]
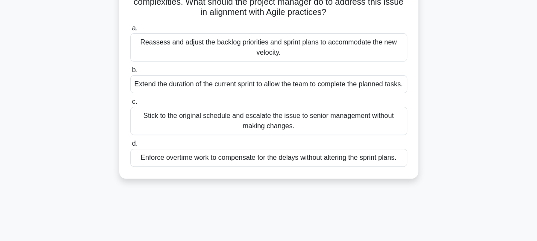
click at [311, 51] on div "Reassess and adjust the backlog priorities and sprint plans to accommodate the …" at bounding box center [268, 47] width 277 height 28
click at [130, 31] on input "a. Reassess and adjust the backlog priorities and sprint plans to accommodate t…" at bounding box center [130, 29] width 0 height 6
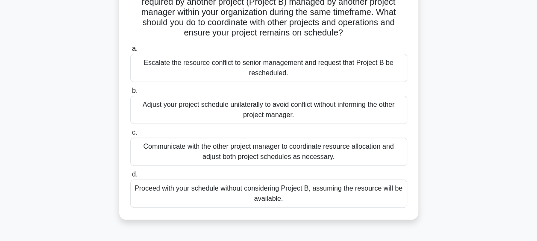
scroll to position [128, 0]
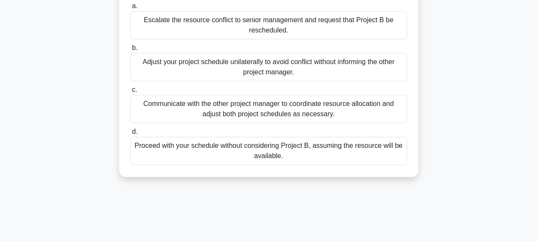
click at [288, 115] on div "Communicate with the other project manager to coordinate resource allocation an…" at bounding box center [268, 109] width 277 height 28
click at [130, 93] on input "c. Communicate with the other project manager to coordinate resource allocation…" at bounding box center [130, 90] width 0 height 6
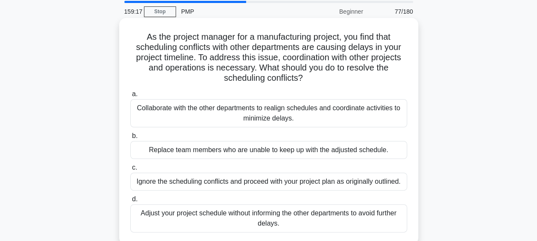
scroll to position [43, 0]
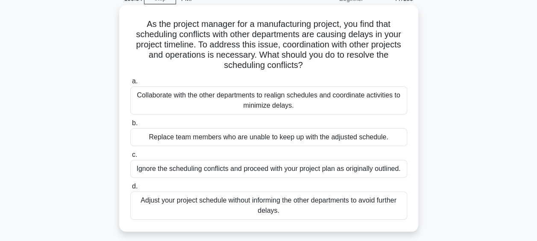
click at [278, 105] on div "Collaborate with the other departments to realign schedules and coordinate acti…" at bounding box center [268, 100] width 277 height 28
click at [130, 84] on input "a. Collaborate with the other departments to realign schedules and coordinate a…" at bounding box center [130, 82] width 0 height 6
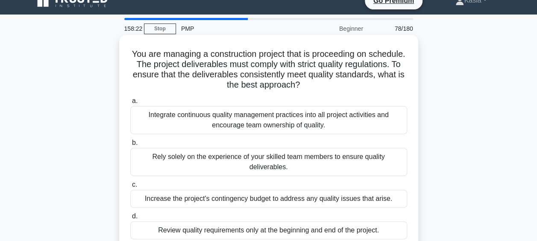
scroll to position [0, 0]
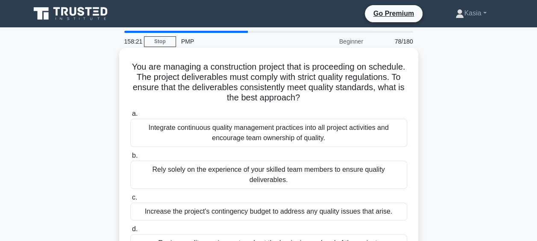
click at [313, 138] on div "Integrate continuous quality management practices into all project activities a…" at bounding box center [268, 133] width 277 height 28
click at [130, 117] on input "a. Integrate continuous quality management practices into all project activitie…" at bounding box center [130, 114] width 0 height 6
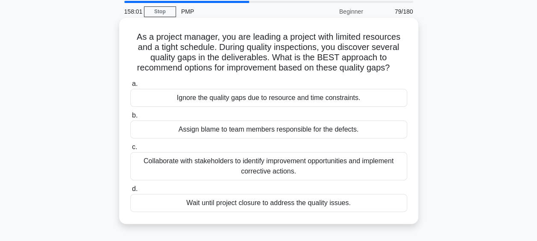
scroll to position [43, 0]
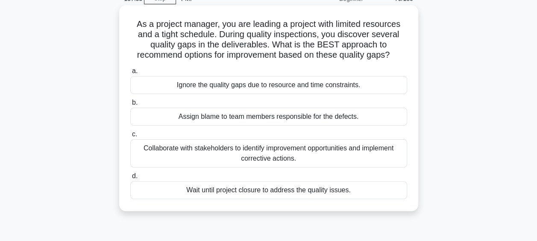
click at [290, 161] on div "Collaborate with stakeholders to identify improvement opportunities and impleme…" at bounding box center [268, 153] width 277 height 28
click at [130, 137] on input "c. Collaborate with stakeholders to identify improvement opportunities and impl…" at bounding box center [130, 135] width 0 height 6
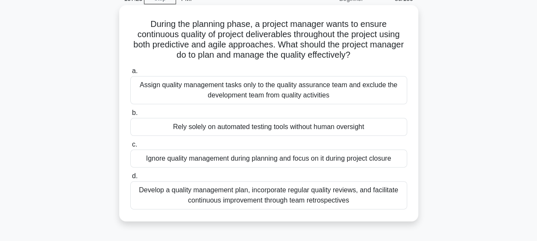
click at [250, 200] on div "Develop a quality management plan, incorporate regular quality reviews, and fac…" at bounding box center [268, 195] width 277 height 28
click at [130, 179] on input "d. Develop a quality management plan, incorporate regular quality reviews, and …" at bounding box center [130, 176] width 0 height 6
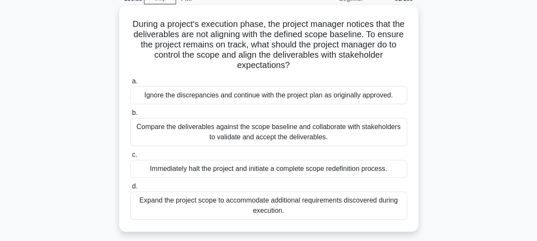
click at [258, 139] on div "Compare the deliverables against the scope baseline and collaborate with stakeh…" at bounding box center [268, 132] width 277 height 28
click at [130, 116] on input "b. Compare the deliverables against the scope baseline and collaborate with sta…" at bounding box center [130, 113] width 0 height 6
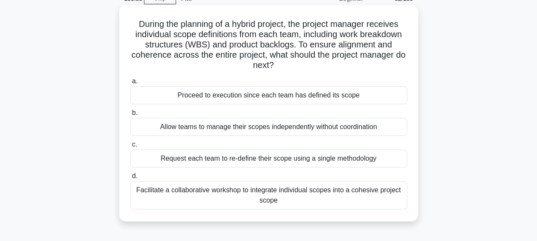
click at [276, 201] on div "Facilitate a collaborative workshop to integrate individual scopes into a cohes…" at bounding box center [268, 195] width 277 height 28
click at [130, 179] on input "d. Facilitate a collaborative workshop to integrate individual scopes into a co…" at bounding box center [130, 176] width 0 height 6
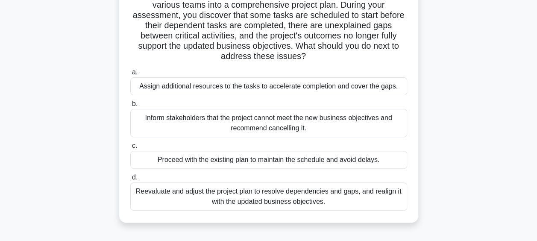
scroll to position [85, 0]
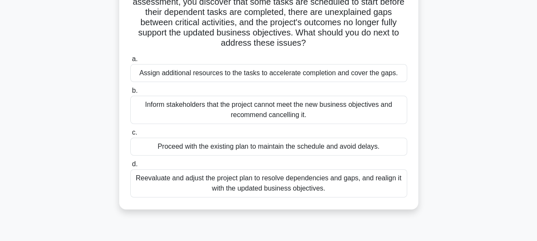
click at [267, 188] on div "Reevaluate and adjust the project plan to resolve dependencies and gaps, and re…" at bounding box center [268, 183] width 277 height 28
click at [130, 167] on input "d. Reevaluate and adjust the project plan to resolve dependencies and gaps, and…" at bounding box center [130, 165] width 0 height 6
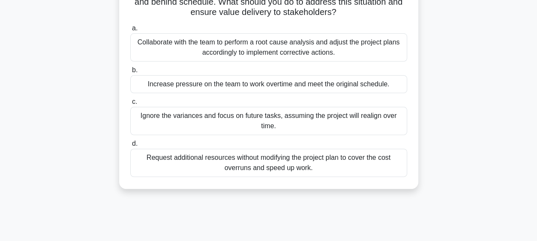
click at [211, 51] on div "Collaborate with the team to perform a root cause analysis and adjust the proje…" at bounding box center [268, 47] width 277 height 28
click at [130, 31] on input "a. Collaborate with the team to perform a root cause analysis and adjust the pr…" at bounding box center [130, 29] width 0 height 6
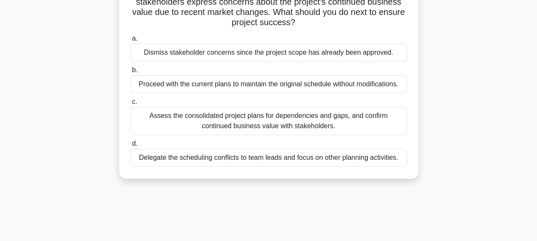
click at [247, 124] on div "Assess the consolidated project plans for dependencies and gaps, and confirm co…" at bounding box center [268, 121] width 277 height 28
click at [130, 105] on input "c. Assess the consolidated project plans for dependencies and gaps, and confirm…" at bounding box center [130, 102] width 0 height 6
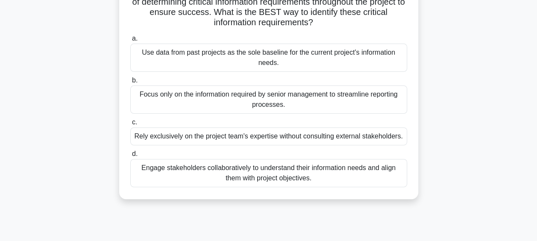
click at [298, 179] on div "Engage stakeholders collaboratively to understand their information needs and a…" at bounding box center [268, 173] width 277 height 28
click at [130, 157] on input "d. Engage stakeholders collaboratively to understand their information needs an…" at bounding box center [130, 154] width 0 height 6
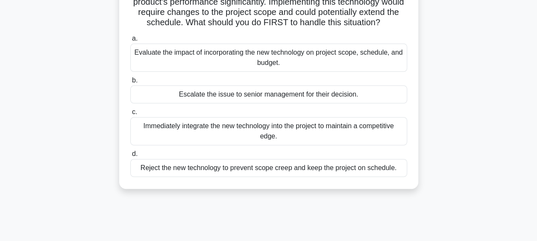
click at [282, 72] on div "Evaluate the impact of incorporating the new technology on project scope, sched…" at bounding box center [268, 58] width 277 height 28
click at [130, 41] on input "a. Evaluate the impact of incorporating the new technology on project scope, sc…" at bounding box center [130, 39] width 0 height 6
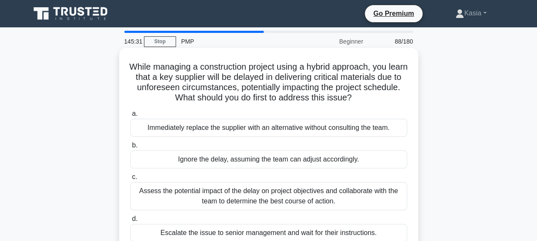
scroll to position [43, 0]
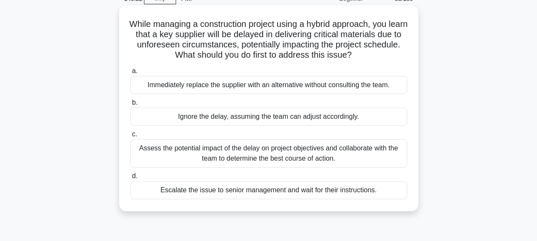
click at [234, 157] on div "Assess the potential impact of the delay on project objectives and collaborate …" at bounding box center [268, 153] width 277 height 28
click at [130, 137] on input "c. Assess the potential impact of the delay on project objectives and collabora…" at bounding box center [130, 135] width 0 height 6
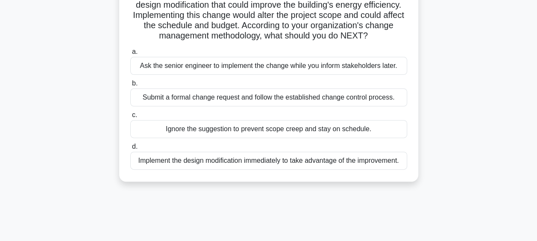
scroll to position [85, 0]
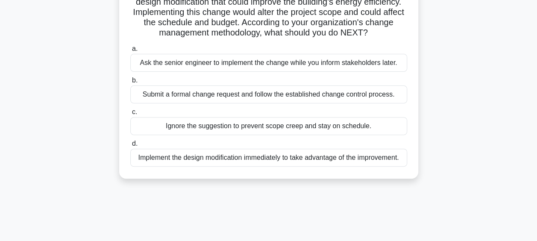
click at [239, 103] on div "Submit a formal change request and follow the established change control proces…" at bounding box center [268, 94] width 277 height 18
click at [130, 83] on input "b. Submit a formal change request and follow the established change control pro…" at bounding box center [130, 81] width 0 height 6
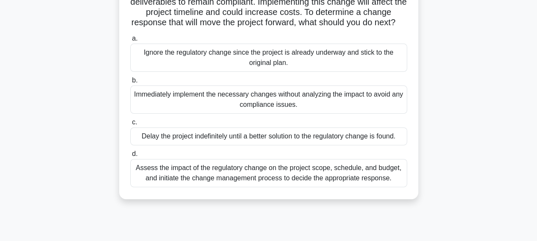
scroll to position [128, 0]
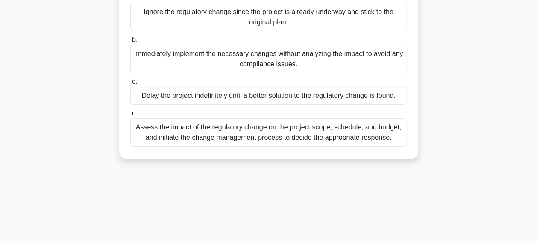
click at [278, 142] on div "Assess the impact of the regulatory change on the project scope, schedule, and …" at bounding box center [268, 132] width 277 height 28
click at [130, 116] on input "d. Assess the impact of the regulatory change on the project scope, schedule, a…" at bounding box center [130, 114] width 0 height 6
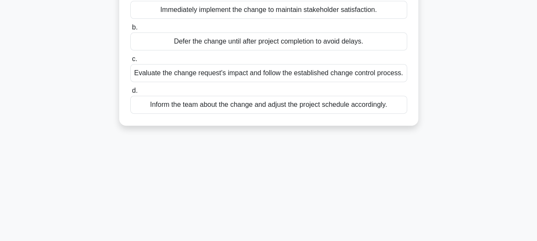
click at [282, 76] on div "Evaluate the change request's impact and follow the established change control …" at bounding box center [268, 73] width 277 height 18
click at [130, 62] on input "c. Evaluate the change request's impact and follow the established change contr…" at bounding box center [130, 59] width 0 height 6
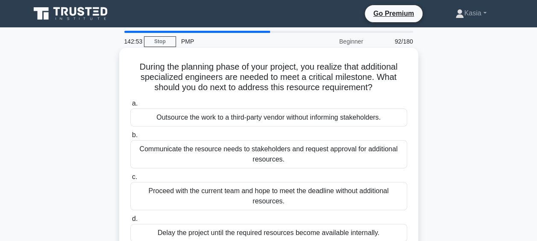
scroll to position [43, 0]
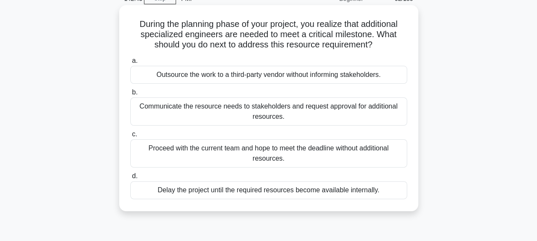
click at [281, 109] on div "Communicate the resource needs to stakeholders and request approval for additio…" at bounding box center [268, 111] width 277 height 28
click at [130, 95] on input "b. Communicate the resource needs to stakeholders and request approval for addi…" at bounding box center [130, 93] width 0 height 6
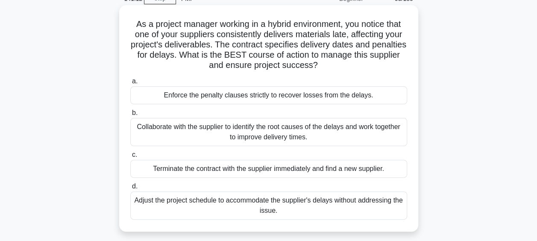
click at [241, 130] on div "Collaborate with the supplier to identify the root causes of the delays and wor…" at bounding box center [268, 132] width 277 height 28
click at [130, 116] on input "b. Collaborate with the supplier to identify the root causes of the delays and …" at bounding box center [130, 113] width 0 height 6
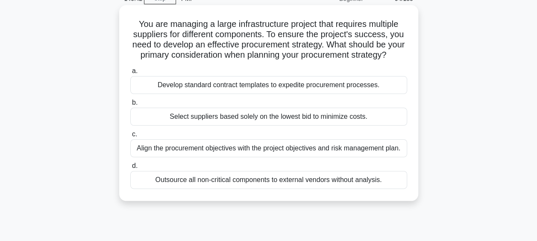
click at [238, 157] on div "Align the procurement objectives with the project objectives and risk managemen…" at bounding box center [268, 148] width 277 height 18
click at [130, 137] on input "c. Align the procurement objectives with the project objectives and risk manage…" at bounding box center [130, 135] width 0 height 6
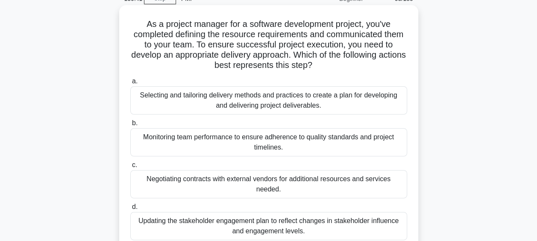
click at [241, 102] on div "Selecting and tailoring delivery methods and practices to create a plan for dev…" at bounding box center [268, 100] width 277 height 28
click at [130, 84] on input "a. Selecting and tailoring delivery methods and practices to create a plan for …" at bounding box center [130, 82] width 0 height 6
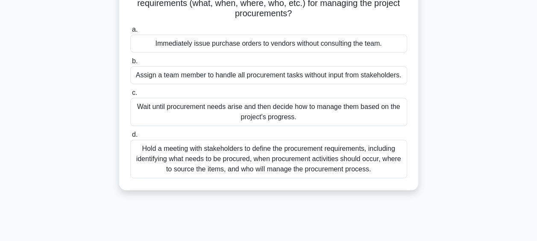
scroll to position [128, 0]
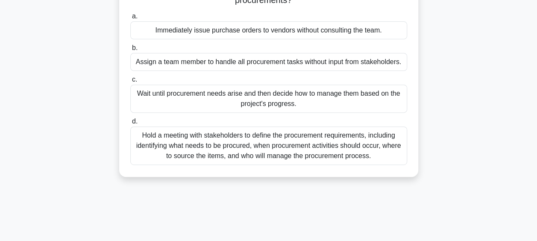
click at [319, 139] on div "Hold a meeting with stakeholders to define the procurement requirements, includ…" at bounding box center [268, 145] width 277 height 38
click at [130, 124] on input "d. Hold a meeting with stakeholders to define the procurement requirements, inc…" at bounding box center [130, 122] width 0 height 6
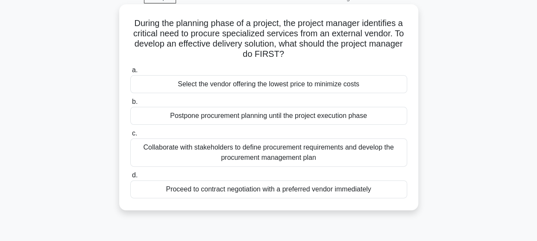
scroll to position [85, 0]
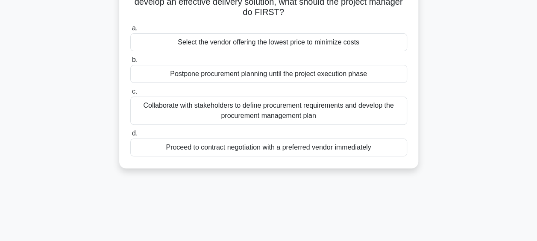
click at [277, 114] on div "Collaborate with stakeholders to define procurement requirements and develop th…" at bounding box center [268, 111] width 277 height 28
click at [130, 94] on input "c. Collaborate with stakeholders to define procurement requirements and develop…" at bounding box center [130, 92] width 0 height 6
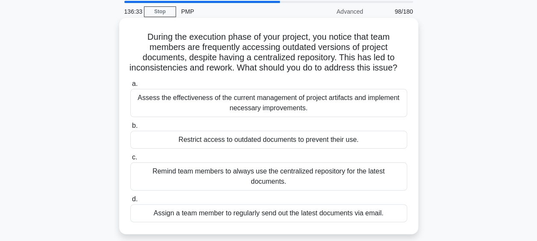
scroll to position [43, 0]
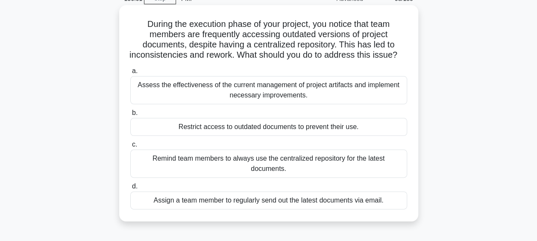
click at [267, 168] on div "Remind team members to always use the centralized repository for the latest doc…" at bounding box center [268, 164] width 277 height 28
click at [130, 147] on input "c. Remind team members to always use the centralized repository for the latest …" at bounding box center [130, 145] width 0 height 6
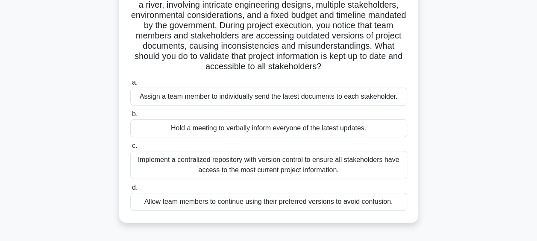
scroll to position [85, 0]
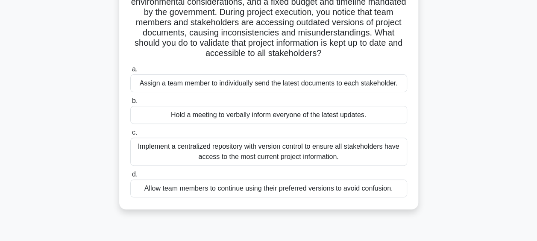
click at [254, 156] on div "Implement a centralized repository with version control to ensure all stakehold…" at bounding box center [268, 152] width 277 height 28
click at [130, 135] on input "c. Implement a centralized repository with version control to ensure all stakeh…" at bounding box center [130, 133] width 0 height 6
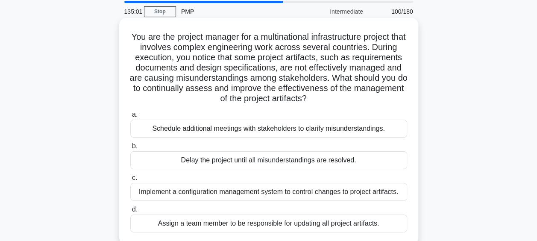
scroll to position [43, 0]
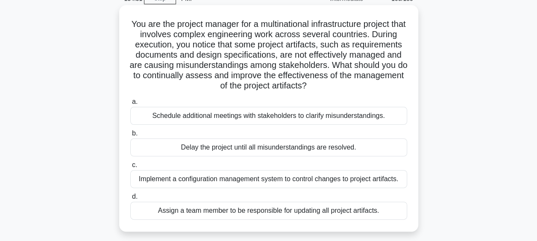
click at [288, 180] on div "Implement a configuration management system to control changes to project artif…" at bounding box center [268, 179] width 277 height 18
click at [130, 168] on input "c. Implement a configuration management system to control changes to project ar…" at bounding box center [130, 165] width 0 height 6
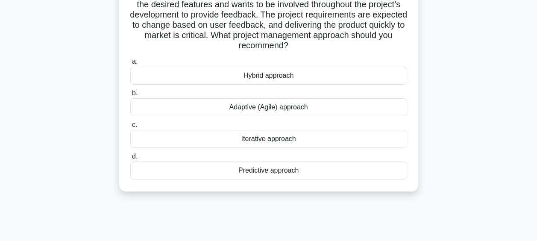
scroll to position [85, 0]
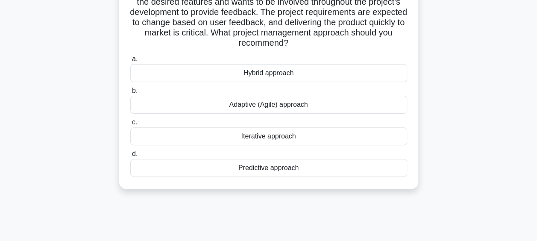
click at [286, 105] on div "Adaptive (Agile) approach" at bounding box center [268, 105] width 277 height 18
click at [130, 94] on input "b. Adaptive (Agile) approach" at bounding box center [130, 91] width 0 height 6
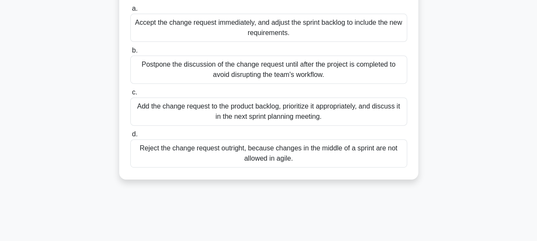
scroll to position [128, 0]
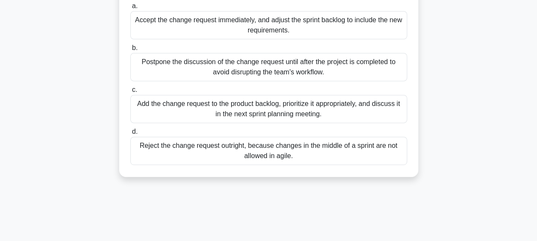
click at [250, 108] on div "Add the change request to the product backlog, prioritize it appropriately, and…" at bounding box center [268, 109] width 277 height 28
click at [130, 93] on input "c. Add the change request to the product backlog, prioritize it appropriately, …" at bounding box center [130, 90] width 0 height 6
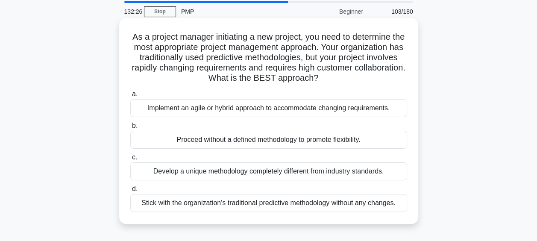
scroll to position [43, 0]
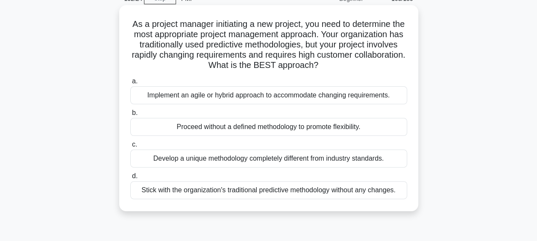
click at [235, 100] on div "Implement an agile or hybrid approach to accommodate changing requirements." at bounding box center [268, 95] width 277 height 18
click at [130, 84] on input "a. Implement an agile or hybrid approach to accommodate changing requirements." at bounding box center [130, 82] width 0 height 6
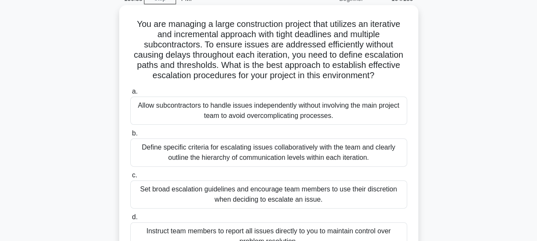
click at [280, 156] on div "Define specific criteria for escalating issues collaboratively with the team an…" at bounding box center [268, 152] width 277 height 28
click at [130, 136] on input "b. Define specific criteria for escalating issues collaboratively with the team…" at bounding box center [130, 134] width 0 height 6
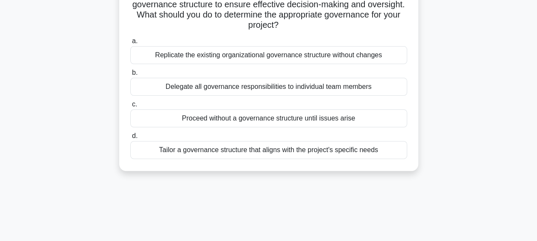
scroll to position [85, 0]
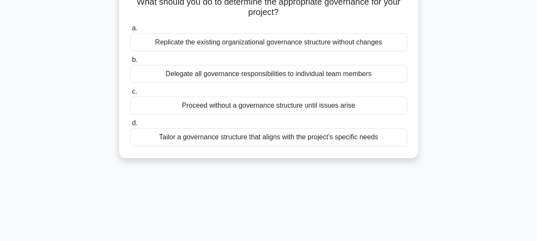
click at [277, 139] on div "Tailor a governance structure that aligns with the project's specific needs" at bounding box center [268, 137] width 277 height 18
click at [130, 126] on input "d. Tailor a governance structure that aligns with the project's specific needs" at bounding box center [130, 123] width 0 height 6
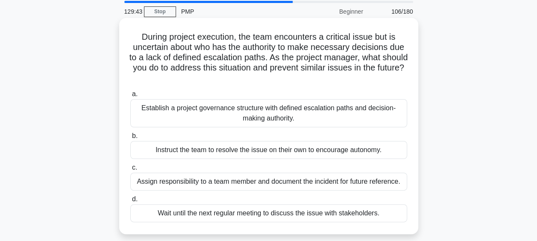
scroll to position [43, 0]
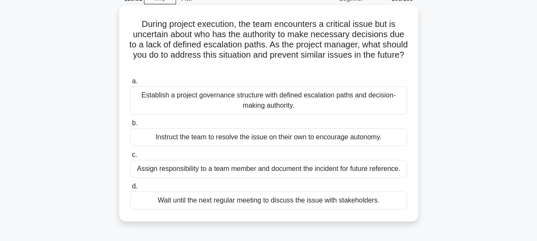
click at [283, 103] on div "Establish a project governance structure with defined escalation paths and deci…" at bounding box center [268, 100] width 277 height 28
click at [130, 84] on input "a. Establish a project governance structure with defined escalation paths and d…" at bounding box center [130, 82] width 0 height 6
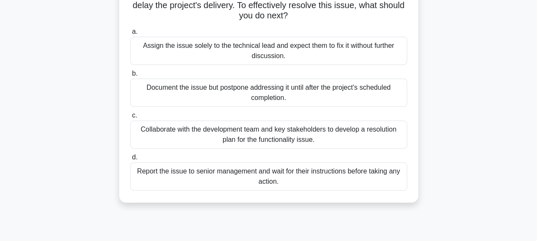
scroll to position [85, 0]
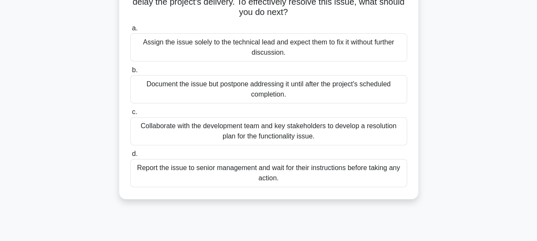
click at [241, 136] on div "Collaborate with the development team and key stakeholders to develop a resolut…" at bounding box center [268, 131] width 277 height 28
click at [130, 115] on input "c. Collaborate with the development team and key stakeholders to develop a reso…" at bounding box center [130, 112] width 0 height 6
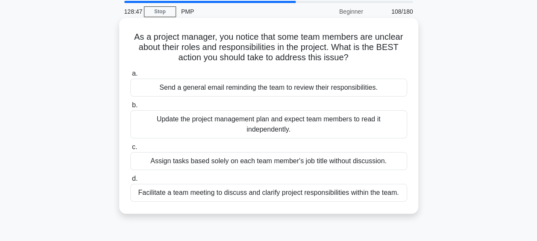
scroll to position [43, 0]
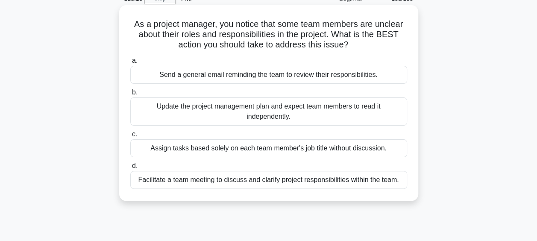
click at [292, 182] on div "Facilitate a team meeting to discuss and clarify project responsibilities withi…" at bounding box center [268, 180] width 277 height 18
click at [130, 169] on input "d. Facilitate a team meeting to discuss and clarify project responsibilities wi…" at bounding box center [130, 166] width 0 height 6
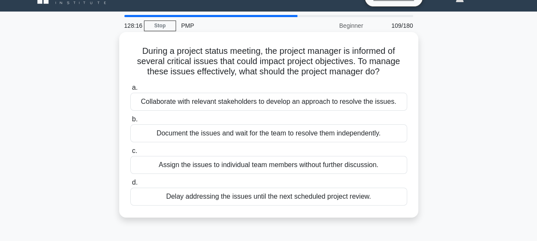
scroll to position [0, 0]
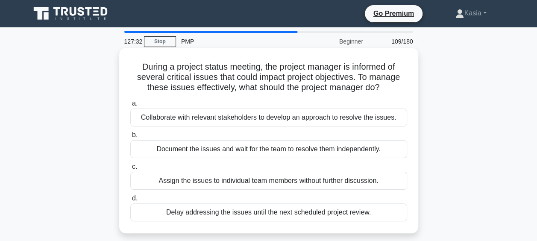
click at [291, 120] on div "Collaborate with relevant stakeholders to develop an approach to resolve the is…" at bounding box center [268, 118] width 277 height 18
click at [130, 106] on input "a. Collaborate with relevant stakeholders to develop an approach to resolve the…" at bounding box center [130, 104] width 0 height 6
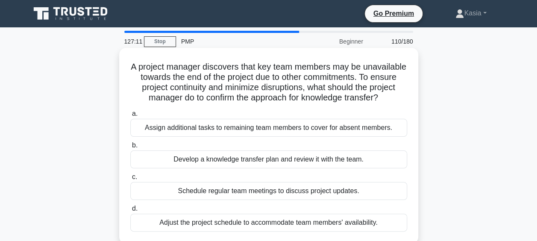
scroll to position [43, 0]
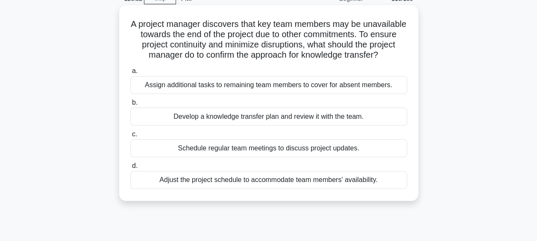
click at [273, 125] on div "Develop a knowledge transfer plan and review it with the team." at bounding box center [268, 117] width 277 height 18
click at [130, 106] on input "b. Develop a knowledge transfer plan and review it with the team." at bounding box center [130, 103] width 0 height 6
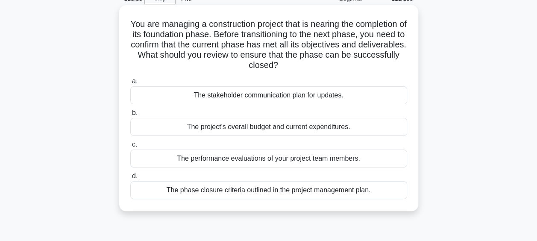
click at [264, 191] on div "The phase closure criteria outlined in the project management plan." at bounding box center [268, 190] width 277 height 18
click at [130, 179] on input "d. The phase closure criteria outlined in the project management plan." at bounding box center [130, 176] width 0 height 6
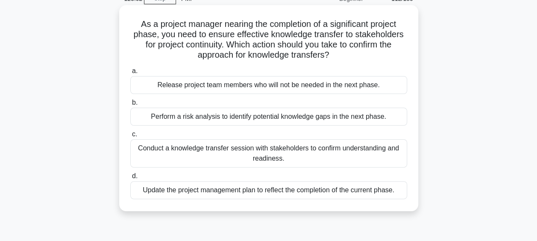
click at [289, 156] on div "Conduct a knowledge transfer session with stakeholders to confirm understanding…" at bounding box center [268, 153] width 277 height 28
click at [130, 137] on input "c. Conduct a knowledge transfer session with stakeholders to confirm understand…" at bounding box center [130, 135] width 0 height 6
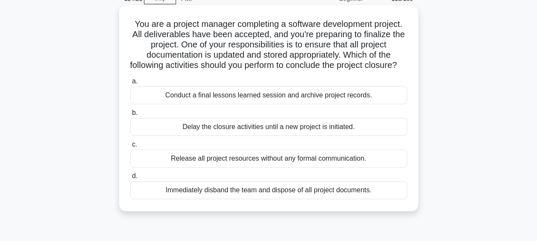
click at [261, 104] on div "Conduct a final lessons learned session and archive project records." at bounding box center [268, 95] width 277 height 18
click at [130, 84] on input "a. Conduct a final lessons learned session and archive project records." at bounding box center [130, 82] width 0 height 6
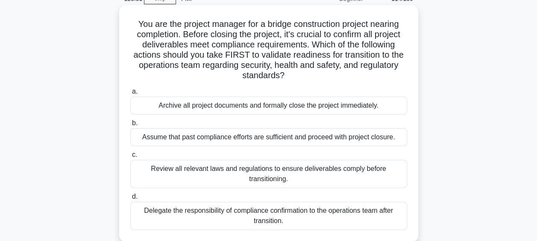
click at [275, 180] on div "Review all relevant laws and regulations to ensure deliverables comply before t…" at bounding box center [268, 174] width 277 height 28
click at [130, 158] on input "c. Review all relevant laws and regulations to ensure deliverables comply befor…" at bounding box center [130, 155] width 0 height 6
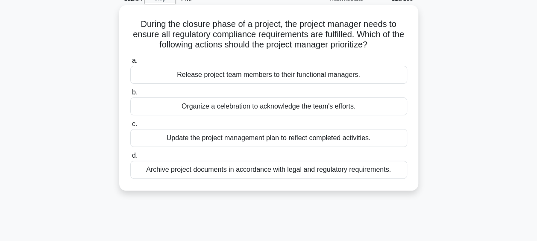
click at [250, 171] on div "Archive project documents in accordance with legal and regulatory requirements." at bounding box center [268, 170] width 277 height 18
click at [130, 159] on input "d. Archive project documents in accordance with legal and regulatory requiremen…" at bounding box center [130, 156] width 0 height 6
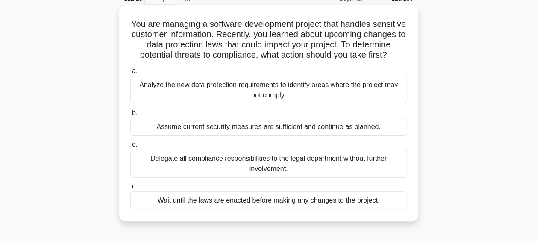
click at [288, 100] on div "Analyze the new data protection requirements to identify areas where the projec…" at bounding box center [268, 90] width 277 height 28
click at [130, 74] on input "a. Analyze the new data protection requirements to identify areas where the pro…" at bounding box center [130, 71] width 0 height 6
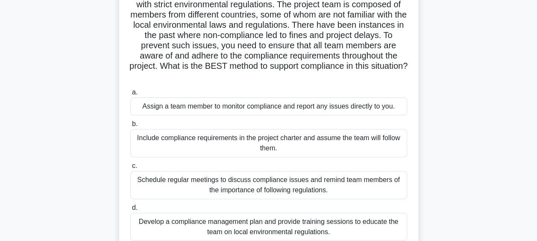
scroll to position [85, 0]
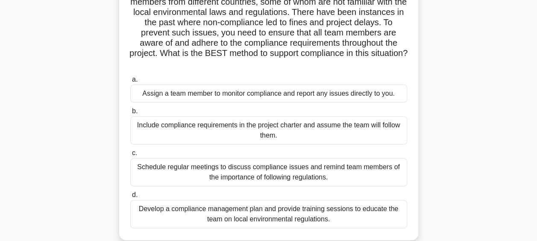
click at [314, 135] on div "Include compliance requirements in the project charter and assume the team will…" at bounding box center [268, 130] width 277 height 28
click at [130, 114] on input "b. Include compliance requirements in the project charter and assume the team w…" at bounding box center [130, 112] width 0 height 6
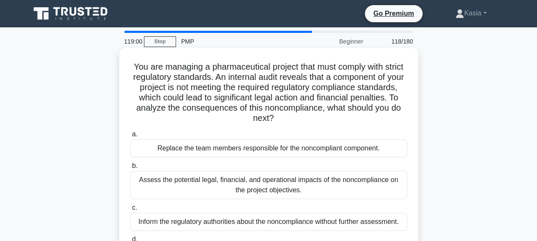
scroll to position [43, 0]
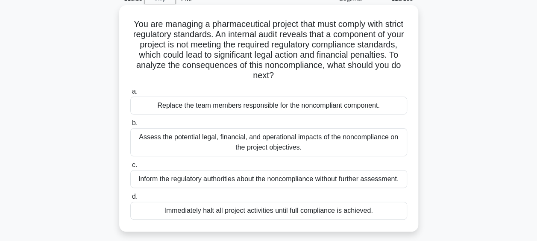
click at [295, 144] on div "Assess the potential legal, financial, and operational impacts of the noncompli…" at bounding box center [268, 142] width 277 height 28
click at [130, 126] on input "b. Assess the potential legal, financial, and operational impacts of the noncom…" at bounding box center [130, 123] width 0 height 6
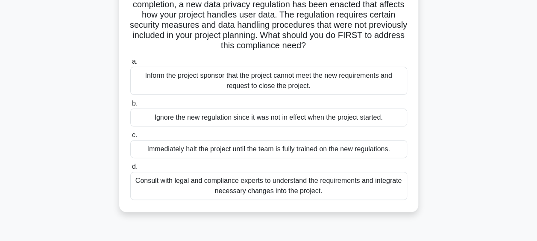
scroll to position [85, 0]
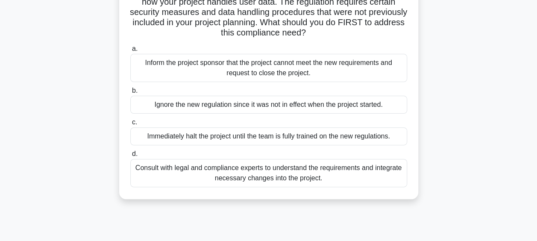
click at [279, 179] on div "Consult with legal and compliance experts to understand the requirements and in…" at bounding box center [268, 173] width 277 height 28
click at [130, 157] on input "d. Consult with legal and compliance experts to understand the requirements and…" at bounding box center [130, 154] width 0 height 6
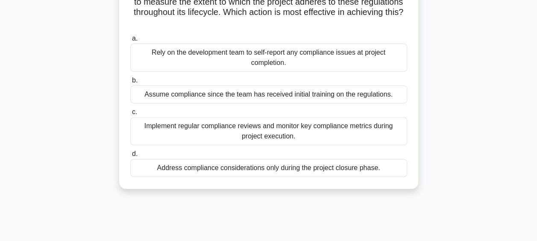
click at [270, 134] on div "Implement regular compliance reviews and monitor key compliance metrics during …" at bounding box center [268, 131] width 277 height 28
click at [130, 115] on input "c. Implement regular compliance reviews and monitor key compliance metrics duri…" at bounding box center [130, 112] width 0 height 6
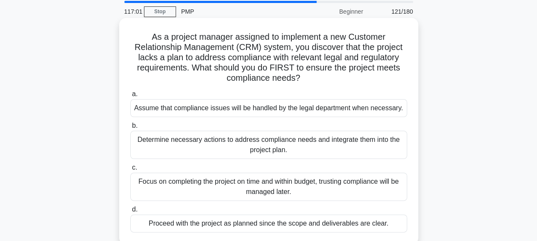
scroll to position [43, 0]
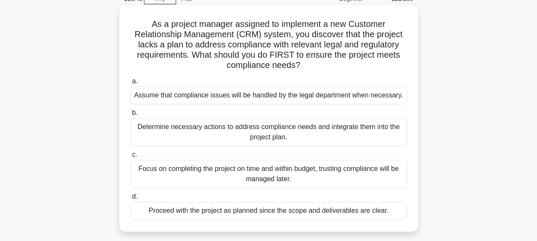
click at [291, 136] on div "Determine necessary actions to address compliance needs and integrate them into…" at bounding box center [268, 132] width 277 height 28
click at [130, 116] on input "b. Determine necessary actions to address compliance needs and integrate them i…" at bounding box center [130, 113] width 0 height 6
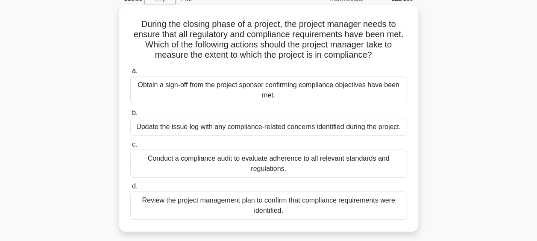
click at [288, 212] on div "Review the project management plan to confirm that compliance requirements were…" at bounding box center [268, 205] width 277 height 28
click at [130, 189] on input "d. Review the project management plan to confirm that compliance requirements w…" at bounding box center [130, 187] width 0 height 6
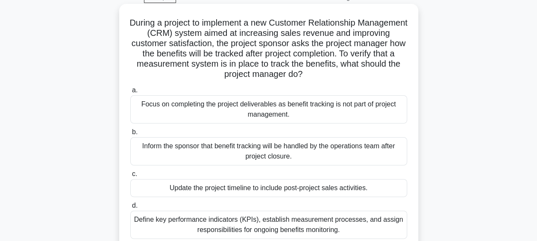
scroll to position [85, 0]
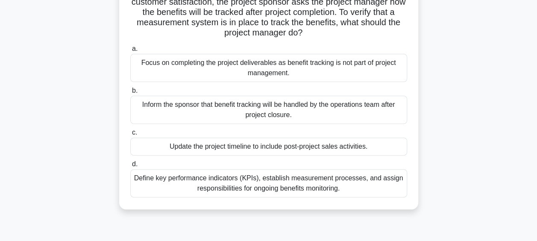
click at [268, 189] on div "Define key performance indicators (KPIs), establish measurement processes, and …" at bounding box center [268, 183] width 277 height 28
click at [130, 167] on input "d. Define key performance indicators (KPIs), establish measurement processes, a…" at bounding box center [130, 165] width 0 height 6
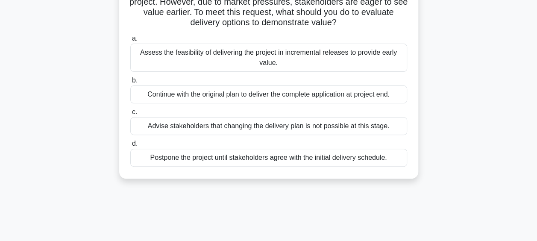
click at [251, 56] on div "Assess the feasibility of delivering the project in incremental releases to pro…" at bounding box center [268, 58] width 277 height 28
click at [130, 41] on input "a. Assess the feasibility of delivering the project in incremental releases to …" at bounding box center [130, 39] width 0 height 6
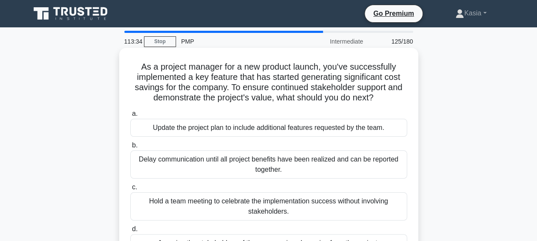
scroll to position [43, 0]
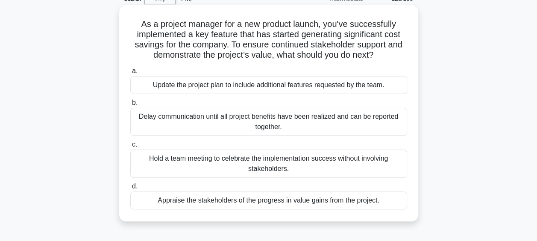
click at [266, 203] on div "Appraise the stakeholders of the progress in value gains from the project." at bounding box center [268, 200] width 277 height 18
click at [130, 189] on input "d. Appraise the stakeholders of the progress in value gains from the project." at bounding box center [130, 187] width 0 height 6
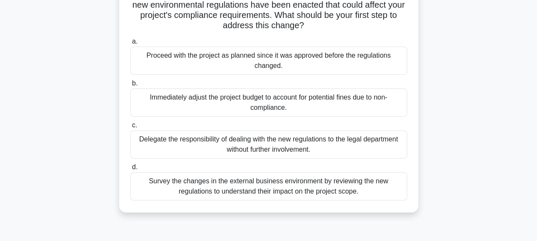
scroll to position [85, 0]
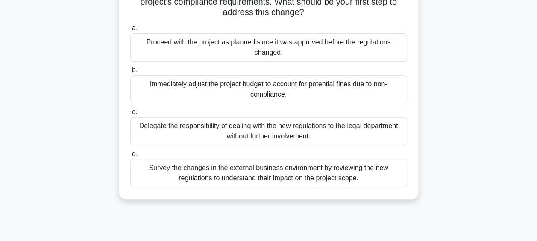
click at [250, 176] on div "Survey the changes in the external business environment by reviewing the new re…" at bounding box center [268, 173] width 277 height 28
click at [130, 157] on input "d. Survey the changes in the external business environment by reviewing the new…" at bounding box center [130, 154] width 0 height 6
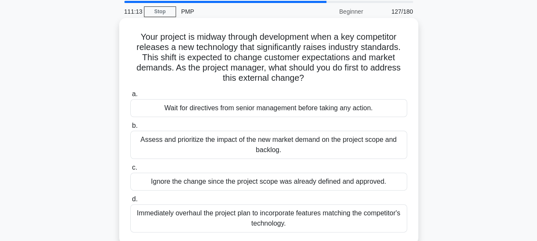
scroll to position [43, 0]
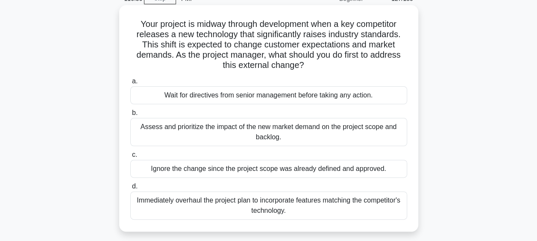
click at [305, 135] on div "Assess and prioritize the impact of the new market demand on the project scope …" at bounding box center [268, 132] width 277 height 28
click at [130, 116] on input "b. Assess and prioritize the impact of the new market demand on the project sco…" at bounding box center [130, 113] width 0 height 6
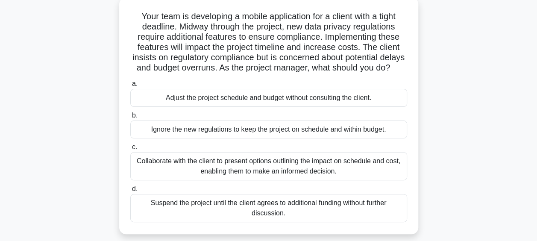
scroll to position [85, 0]
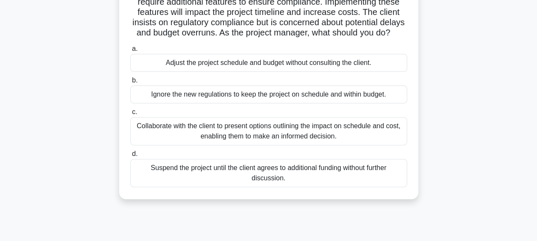
click at [273, 145] on div "Collaborate with the client to present options outlining the impact on schedule…" at bounding box center [268, 131] width 277 height 28
click at [130, 115] on input "c. Collaborate with the client to present options outlining the impact on sched…" at bounding box center [130, 112] width 0 height 6
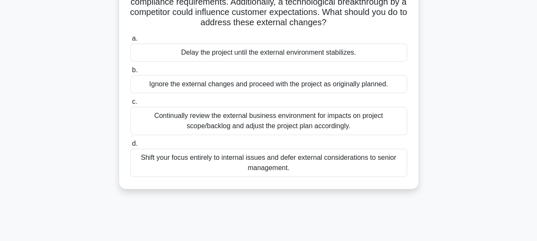
click at [282, 122] on div "Continually review the external business environment for impacts on project sco…" at bounding box center [268, 121] width 277 height 28
click at [130, 105] on input "c. Continually review the external business environment for impacts on project …" at bounding box center [130, 102] width 0 height 6
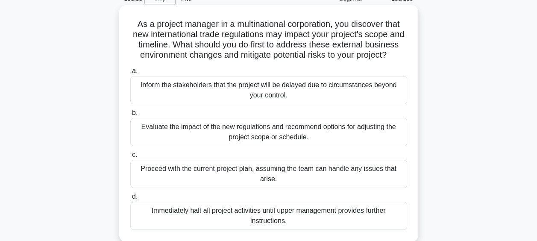
scroll to position [128, 0]
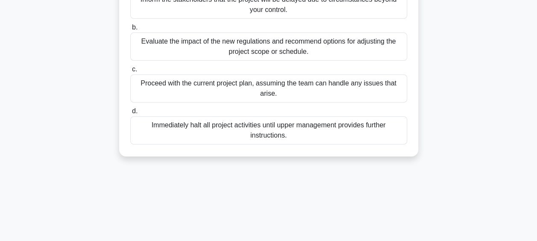
click at [312, 61] on div "Evaluate the impact of the new regulations and recommend options for adjusting …" at bounding box center [268, 46] width 277 height 28
click at [130, 30] on input "b. Evaluate the impact of the new regulations and recommend options for adjusti…" at bounding box center [130, 28] width 0 height 6
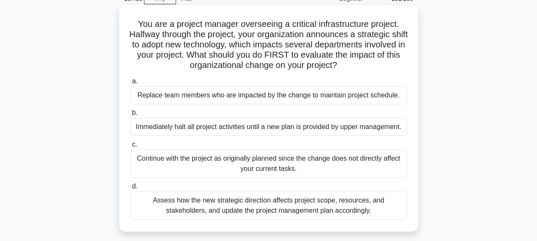
scroll to position [85, 0]
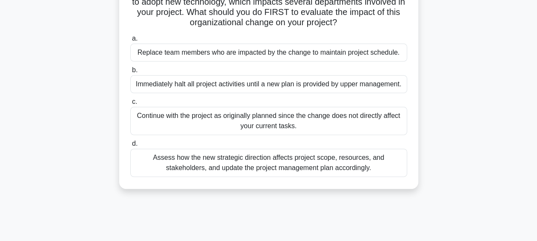
click at [244, 164] on div "Assess how the new strategic direction affects project scope, resources, and st…" at bounding box center [268, 163] width 277 height 28
click at [130, 147] on input "d. Assess how the new strategic direction affects project scope, resources, and…" at bounding box center [130, 144] width 0 height 6
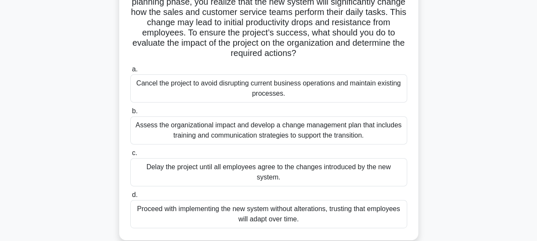
click at [302, 137] on div "Assess the organizational impact and develop a change management plan that incl…" at bounding box center [268, 130] width 277 height 28
click at [130, 114] on input "b. Assess the organizational impact and develop a change management plan that i…" at bounding box center [130, 112] width 0 height 6
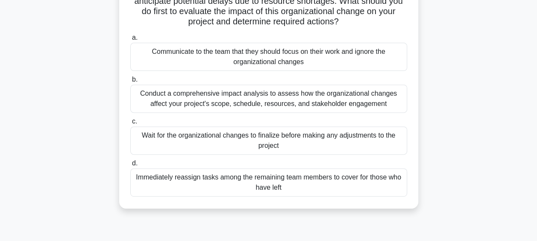
scroll to position [128, 0]
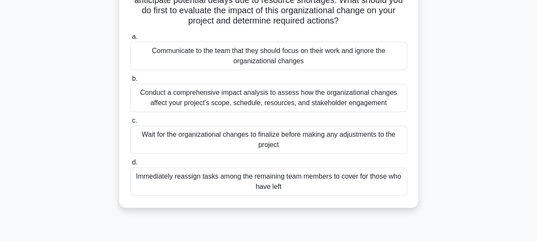
click at [268, 99] on div "Conduct a comprehensive impact analysis to assess how the organizational change…" at bounding box center [268, 98] width 277 height 28
click at [130, 82] on input "b. Conduct a comprehensive impact analysis to assess how the organizational cha…" at bounding box center [130, 79] width 0 height 6
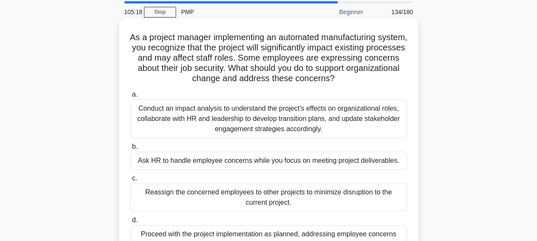
scroll to position [43, 0]
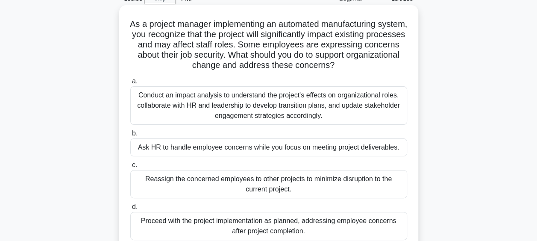
click at [308, 106] on div "Conduct an impact analysis to understand the project's effects on organizationa…" at bounding box center [268, 105] width 277 height 38
click at [130, 84] on input "a. Conduct an impact analysis to understand the project's effects on organizati…" at bounding box center [130, 82] width 0 height 6
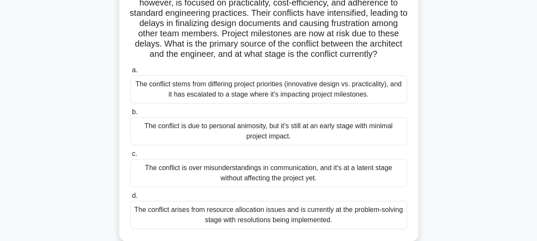
scroll to position [128, 0]
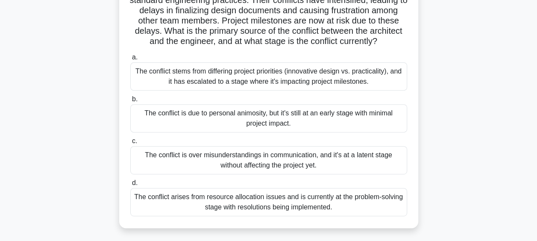
click at [266, 90] on div "The conflict stems from differing project priorities (innovative design vs. pra…" at bounding box center [268, 76] width 277 height 28
click at [130, 60] on input "a. The conflict stems from differing project priorities (innovative design vs. …" at bounding box center [130, 58] width 0 height 6
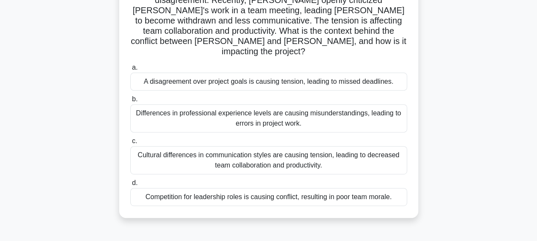
click at [291, 146] on div "Cultural differences in communication styles are causing tension, leading to de…" at bounding box center [268, 160] width 277 height 28
click at [130, 144] on input "c. Cultural differences in communication styles are causing tension, leading to…" at bounding box center [130, 141] width 0 height 6
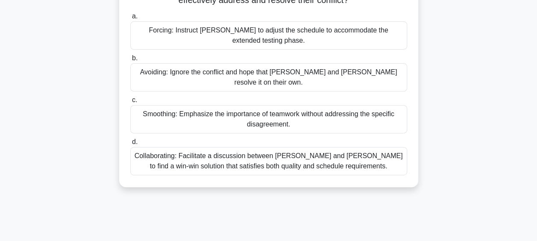
click at [313, 153] on div "Collaborating: Facilitate a discussion between Karen and Tom to find a win-win …" at bounding box center [268, 161] width 277 height 28
click at [130, 145] on input "d. Collaborating: Facilitate a discussion between Karen and Tom to find a win-w…" at bounding box center [130, 142] width 0 height 6
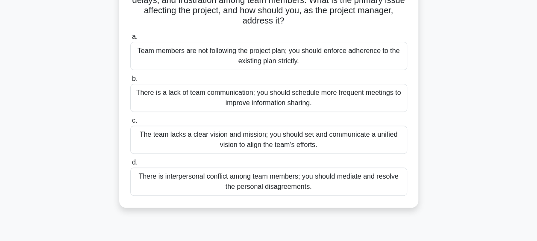
click at [310, 141] on div "The team lacks a clear vision and mission; you should set and communicate a uni…" at bounding box center [268, 140] width 277 height 28
click at [130, 123] on input "c. The team lacks a clear vision and mission; you should set and communicate a …" at bounding box center [130, 121] width 0 height 6
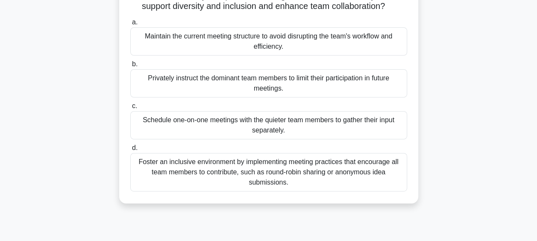
scroll to position [125, 0]
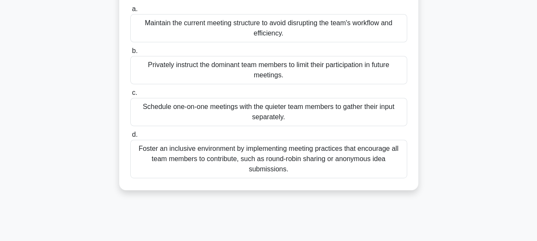
click at [305, 175] on div "Foster an inclusive environment by implementing meeting practices that encourag…" at bounding box center [268, 159] width 277 height 38
click at [130, 138] on input "d. Foster an inclusive environment by implementing meeting practices that encou…" at bounding box center [130, 135] width 0 height 6
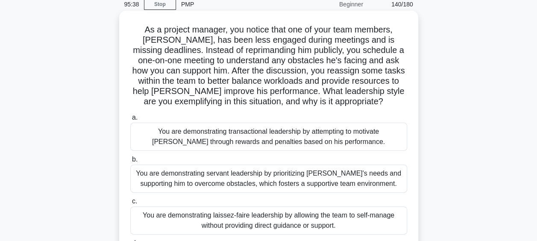
scroll to position [85, 0]
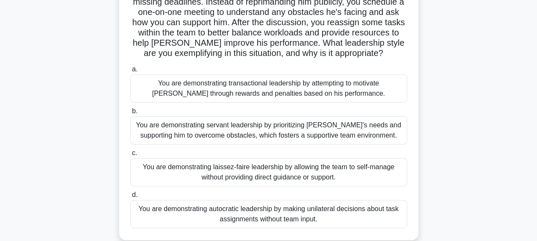
click at [255, 129] on div "You are demonstrating servant leadership by prioritizing James's needs and supp…" at bounding box center [268, 130] width 277 height 28
click at [130, 114] on input "b. You are demonstrating servant leadership by prioritizing James's needs and s…" at bounding box center [130, 112] width 0 height 6
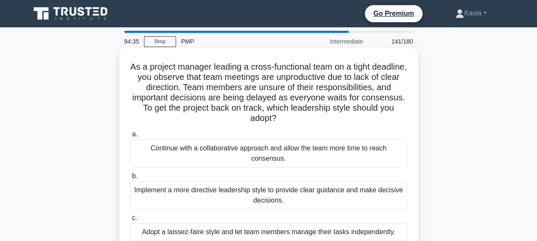
scroll to position [43, 0]
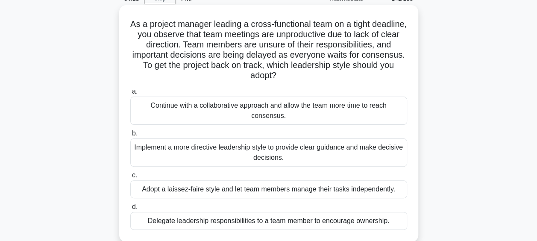
click at [295, 156] on div "Implement a more directive leadership style to provide clear guidance and make …" at bounding box center [268, 152] width 277 height 28
click at [130, 136] on input "b. Implement a more directive leadership style to provide clear guidance and ma…" at bounding box center [130, 134] width 0 height 6
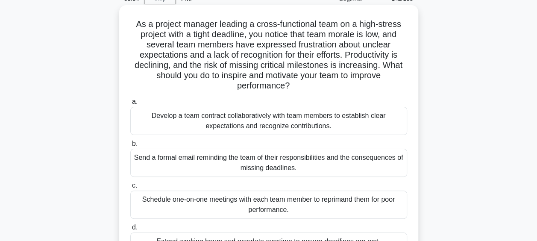
scroll to position [85, 0]
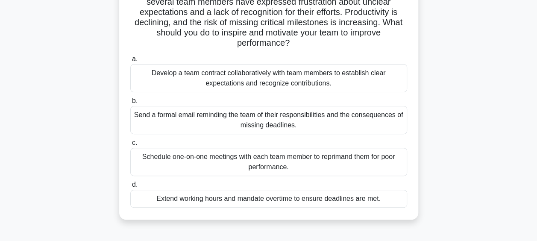
click at [276, 81] on div "Develop a team contract collaboratively with team members to establish clear ex…" at bounding box center [268, 78] width 277 height 28
click at [130, 62] on input "a. Develop a team contract collaboratively with team members to establish clear…" at bounding box center [130, 59] width 0 height 6
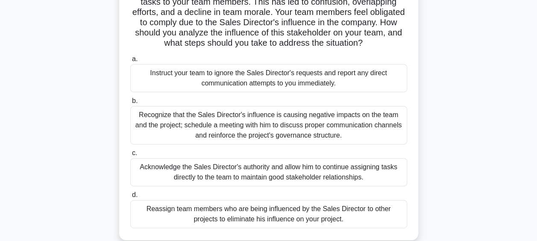
click at [281, 126] on div "Recognize that the Sales Director's influence is causing negative impacts on th…" at bounding box center [268, 125] width 277 height 38
click at [130, 104] on input "b. Recognize that the Sales Director's influence is causing negative impacts on…" at bounding box center [130, 101] width 0 height 6
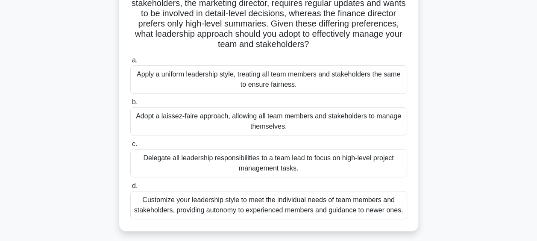
scroll to position [128, 0]
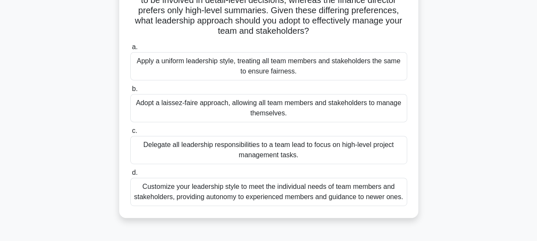
click at [320, 191] on div "Customize your leadership style to meet the individual needs of team members an…" at bounding box center [268, 192] width 277 height 28
click at [130, 176] on input "d. Customize your leadership style to meet the individual needs of team members…" at bounding box center [130, 173] width 0 height 6
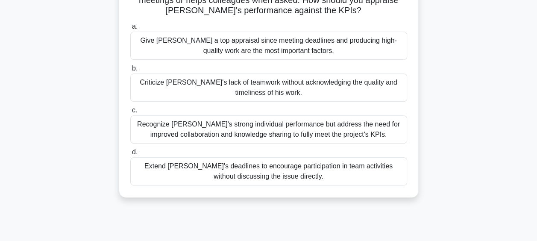
click at [247, 131] on div "Recognize Alex's strong individual performance but address the need for improve…" at bounding box center [268, 129] width 277 height 28
click at [329, 135] on div "Recognize Alex's strong individual performance but address the need for improve…" at bounding box center [268, 129] width 277 height 28
click at [130, 113] on input "c. Recognize Alex's strong individual performance but address the need for impr…" at bounding box center [130, 111] width 0 height 6
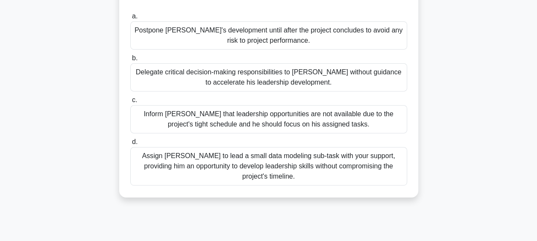
click at [226, 156] on div "Assign Daniel to lead a small data modeling sub-task with your support, providi…" at bounding box center [268, 166] width 277 height 38
click at [130, 145] on input "d. Assign Daniel to lead a small data modeling sub-task with your support, prov…" at bounding box center [130, 142] width 0 height 6
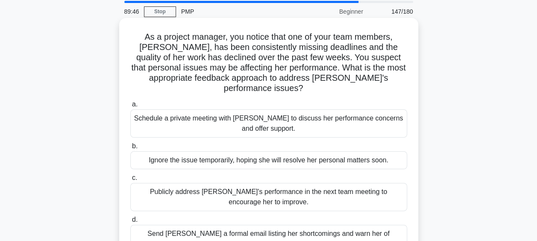
scroll to position [43, 0]
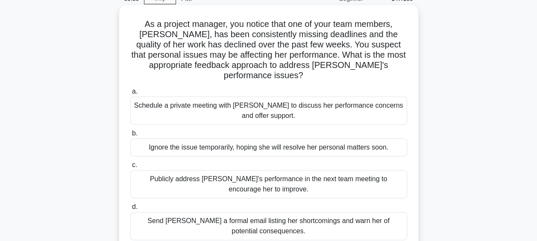
click at [297, 105] on div "Schedule a private meeting with Emily to discuss her performance concerns and o…" at bounding box center [268, 111] width 277 height 28
click at [130, 94] on input "a. Schedule a private meeting with Emily to discuss her performance concerns an…" at bounding box center [130, 92] width 0 height 6
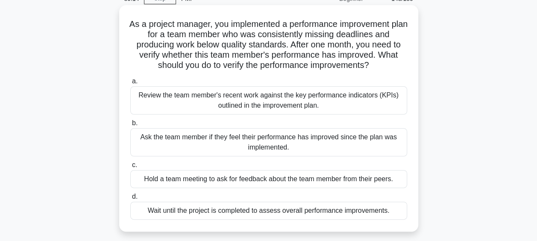
click at [267, 103] on div "Review the team member's recent work against the key performance indicators (KP…" at bounding box center [268, 100] width 277 height 28
click at [130, 84] on input "a. Review the team member's recent work against the key performance indicators …" at bounding box center [130, 82] width 0 height 6
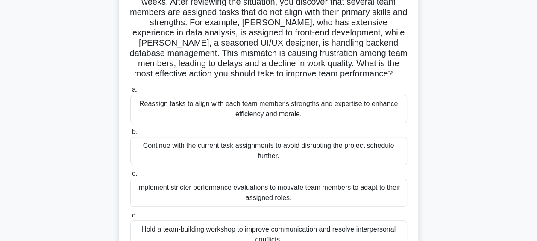
scroll to position [128, 0]
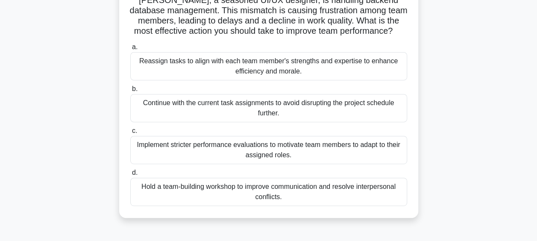
click at [274, 72] on div "Reassign tasks to align with each team member's strengths and expertise to enha…" at bounding box center [268, 66] width 277 height 28
click at [130, 50] on input "a. Reassign tasks to align with each team member's strengths and expertise to e…" at bounding box center [130, 47] width 0 height 6
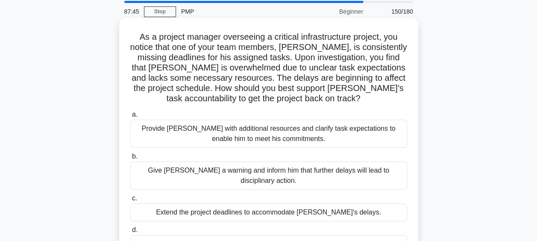
scroll to position [43, 0]
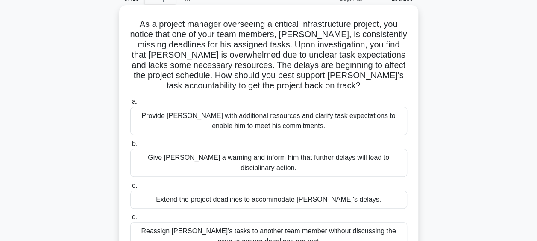
click at [251, 122] on div "Provide David with additional resources and clarify task expectations to enable…" at bounding box center [268, 121] width 277 height 28
click at [130, 105] on input "a. Provide David with additional resources and clarify task expectations to ena…" at bounding box center [130, 102] width 0 height 6
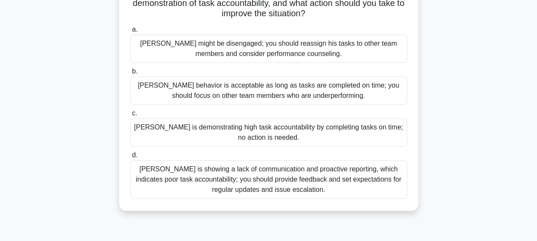
scroll to position [128, 0]
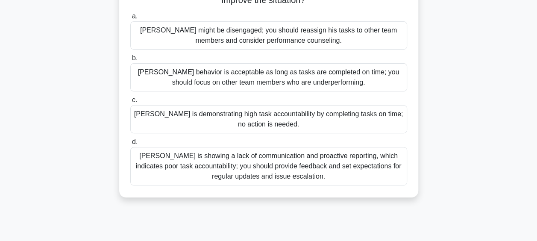
click at [307, 166] on div "Thomas is showing a lack of communication and proactive reporting, which indica…" at bounding box center [268, 166] width 277 height 38
click at [130, 145] on input "d. Thomas is showing a lack of communication and proactive reporting, which ind…" at bounding box center [130, 142] width 0 height 6
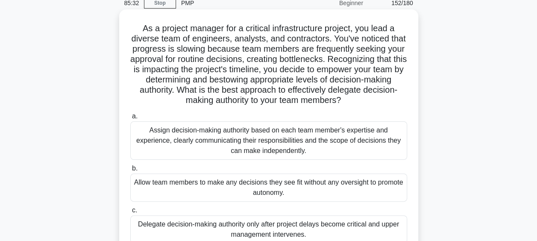
scroll to position [85, 0]
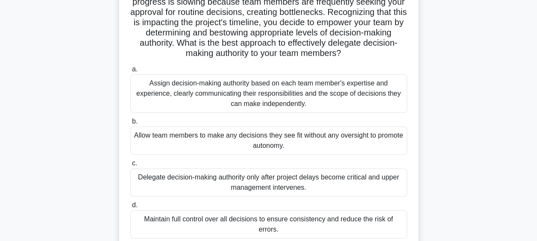
click at [298, 97] on div "Assign decision-making authority based on each team member's expertise and expe…" at bounding box center [268, 93] width 277 height 38
click at [343, 100] on div "Assign decision-making authority based on each team member's expertise and expe…" at bounding box center [268, 93] width 277 height 38
click at [130, 72] on input "a. Assign decision-making authority based on each team member's expertise and e…" at bounding box center [130, 70] width 0 height 6
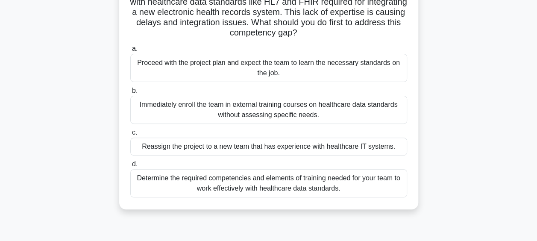
click at [294, 183] on div "Determine the required competencies and elements of training needed for your te…" at bounding box center [268, 183] width 277 height 28
click at [130, 167] on input "d. Determine the required competencies and elements of training needed for your…" at bounding box center [130, 165] width 0 height 6
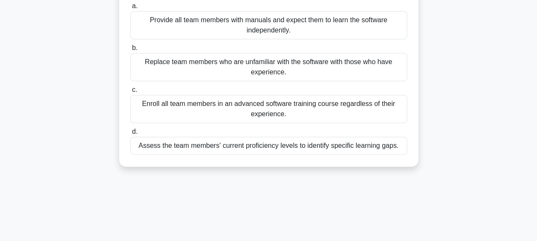
scroll to position [171, 0]
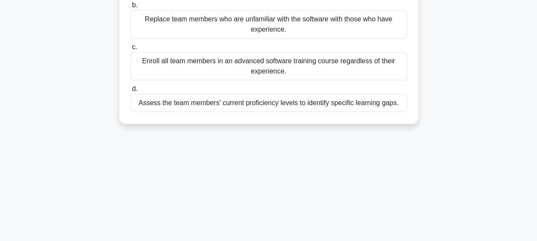
click at [239, 102] on div "Assess the team members' current proficiency levels to identify specific learni…" at bounding box center [268, 103] width 277 height 18
click at [130, 92] on input "d. Assess the team members' current proficiency levels to identify specific lea…" at bounding box center [130, 89] width 0 height 6
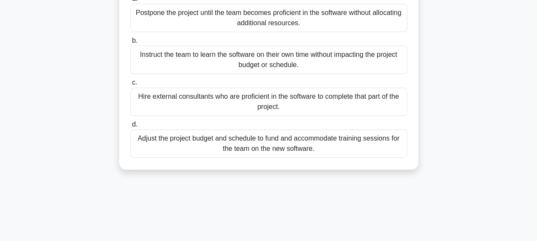
scroll to position [128, 0]
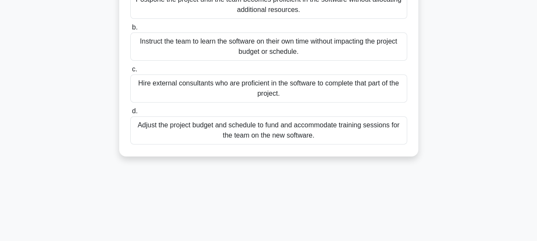
click at [260, 143] on div "Adjust the project budget and schedule to fund and accommodate training session…" at bounding box center [268, 130] width 277 height 28
click at [130, 114] on input "d. Adjust the project budget and schedule to fund and accommodate training sess…" at bounding box center [130, 112] width 0 height 6
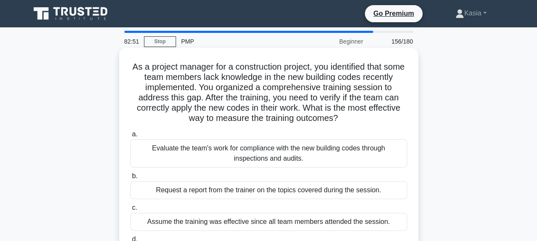
scroll to position [43, 0]
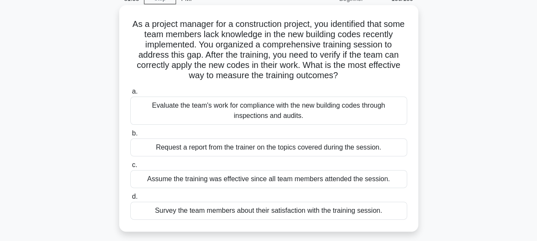
click at [300, 113] on div "Evaluate the team's work for compliance with the new building codes through ins…" at bounding box center [268, 111] width 277 height 28
click at [130, 94] on input "a. Evaluate the team's work for compliance with the new building codes through …" at bounding box center [130, 92] width 0 height 6
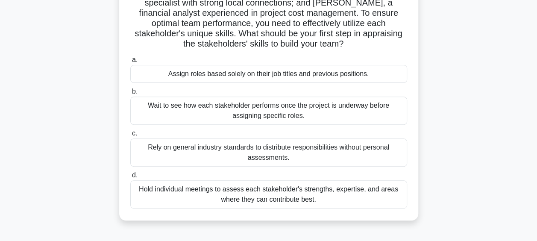
scroll to position [128, 0]
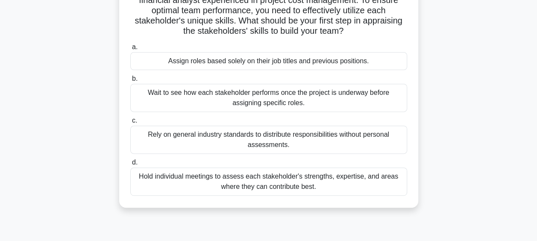
click at [275, 175] on div "Hold individual meetings to assess each stakeholder's strengths, expertise, and…" at bounding box center [268, 181] width 277 height 28
click at [130, 165] on input "d. Hold individual meetings to assess each stakeholder's strengths, expertise, …" at bounding box center [130, 163] width 0 height 6
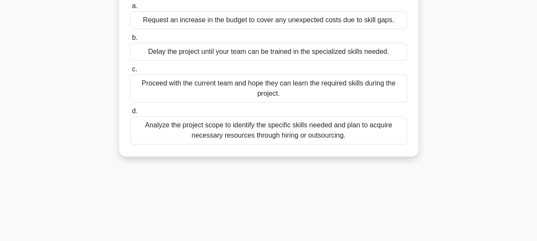
click at [253, 133] on div "Analyze the project scope to identify the specific skills needed and plan to ac…" at bounding box center [268, 130] width 277 height 28
click at [130, 114] on input "d. Analyze the project scope to identify the specific skills needed and plan to…" at bounding box center [130, 112] width 0 height 6
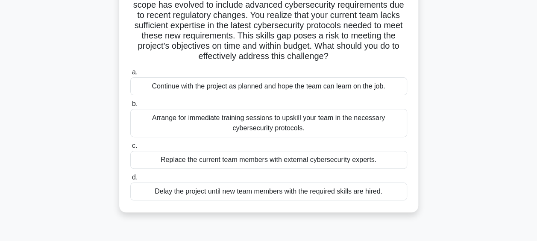
scroll to position [85, 0]
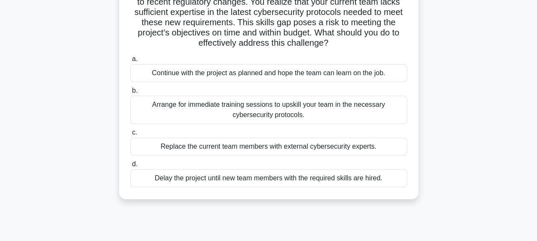
click at [264, 113] on div "Arrange for immediate training sessions to upskill your team in the necessary c…" at bounding box center [268, 110] width 277 height 28
click at [130, 94] on input "b. Arrange for immediate training sessions to upskill your team in the necessar…" at bounding box center [130, 91] width 0 height 6
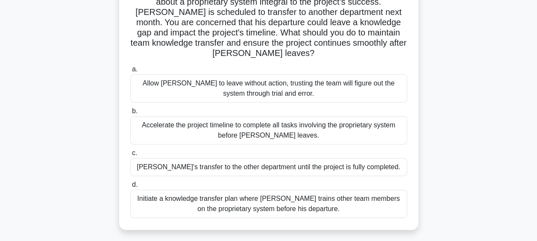
scroll to position [128, 0]
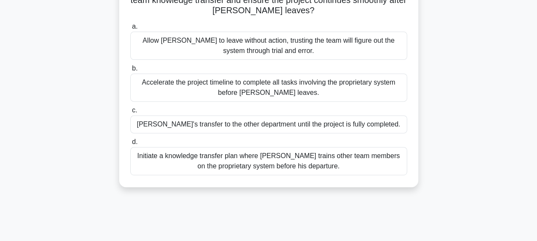
click at [290, 161] on div "Initiate a knowledge transfer plan where Carlos trains other team members on th…" at bounding box center [268, 161] width 277 height 28
click at [130, 145] on input "d. Initiate a knowledge transfer plan where Carlos trains other team members on…" at bounding box center [130, 142] width 0 height 6
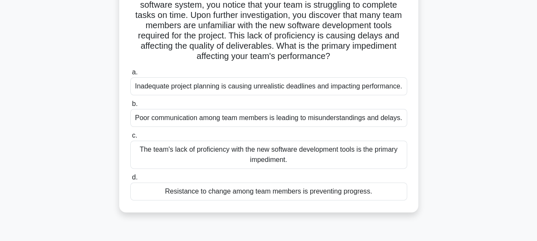
scroll to position [85, 0]
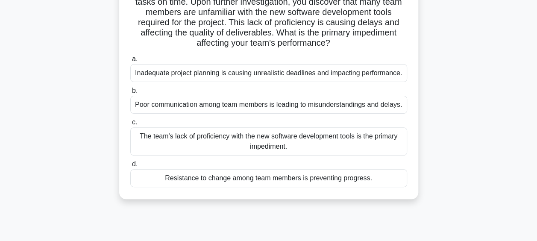
click at [288, 143] on div "The team's lack of proficiency with the new software development tools is the p…" at bounding box center [268, 141] width 277 height 28
click at [130, 125] on input "c. The team's lack of proficiency with the new software development tools is th…" at bounding box center [130, 123] width 0 height 6
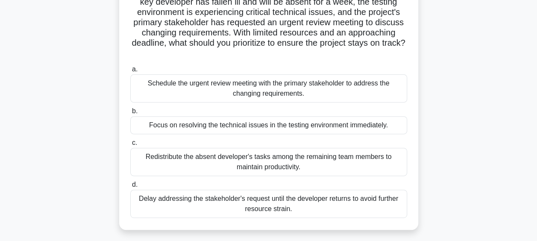
click at [267, 126] on div "Focus on resolving the technical issues in the testing environment immediately." at bounding box center [268, 125] width 277 height 18
click at [130, 114] on input "b. Focus on resolving the technical issues in the testing environment immediate…" at bounding box center [130, 112] width 0 height 6
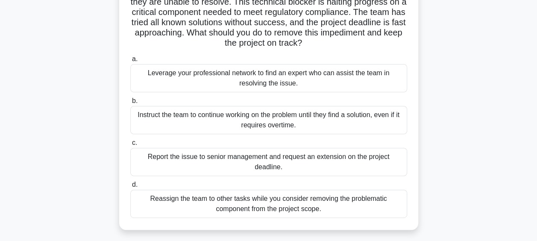
click at [315, 78] on div "Leverage your professional network to find an expert who can assist the team in…" at bounding box center [268, 78] width 277 height 28
click at [130, 62] on input "a. Leverage your professional network to find an expert who can assist the team…" at bounding box center [130, 59] width 0 height 6
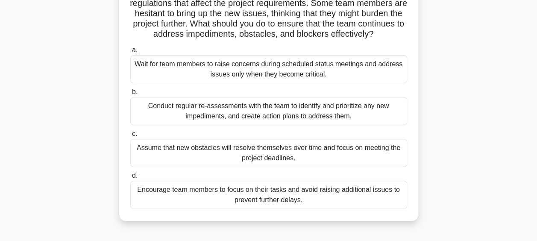
scroll to position [128, 0]
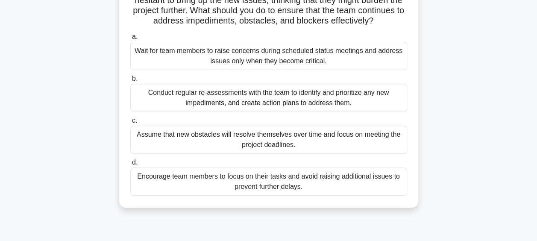
click at [291, 109] on div "Conduct regular re-assessments with the team to identify and prioritize any new…" at bounding box center [268, 98] width 277 height 28
click at [130, 82] on input "b. Conduct regular re-assessments with the team to identify and prioritize any …" at bounding box center [130, 79] width 0 height 6
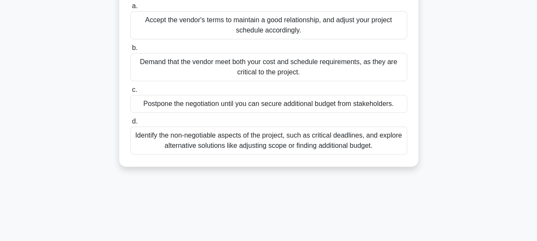
click at [259, 155] on div "Identify the non-negotiable aspects of the project, such as critical deadlines,…" at bounding box center [268, 140] width 277 height 28
click at [130, 124] on input "d. Identify the non-negotiable aspects of the project, such as critical deadlin…" at bounding box center [130, 122] width 0 height 6
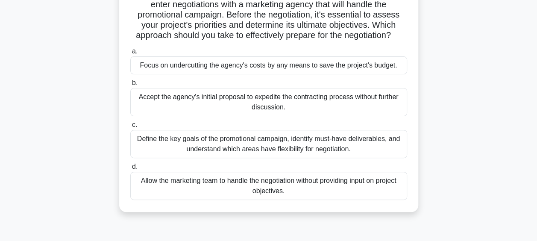
scroll to position [85, 0]
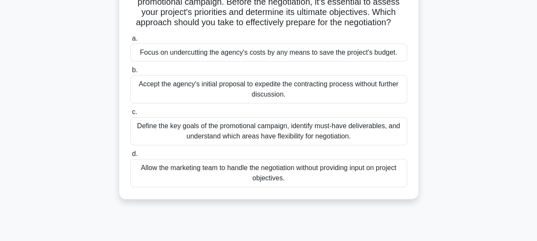
click at [285, 134] on div "Define the key goals of the promotional campaign, identify must-have deliverabl…" at bounding box center [268, 131] width 277 height 28
click at [130, 115] on input "c. Define the key goals of the promotional campaign, identify must-have deliver…" at bounding box center [130, 112] width 0 height 6
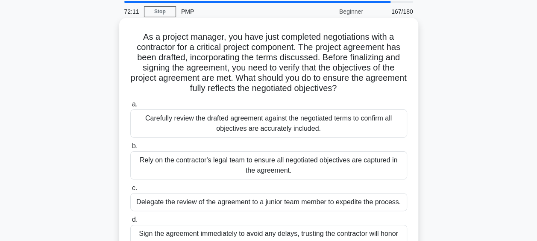
scroll to position [43, 0]
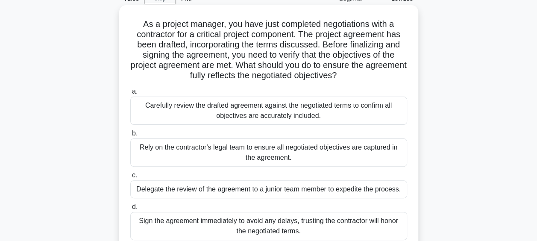
click at [282, 113] on div "Carefully review the drafted agreement against the negotiated terms to confirm …" at bounding box center [268, 111] width 277 height 28
click at [130, 94] on input "a. Carefully review the drafted agreement against the negotiated terms to confi…" at bounding box center [130, 92] width 0 height 6
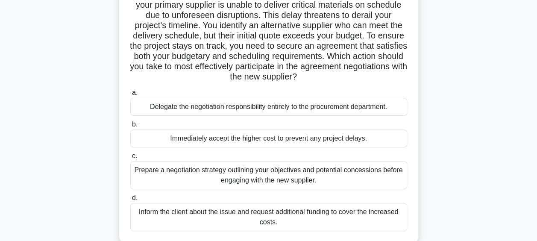
scroll to position [85, 0]
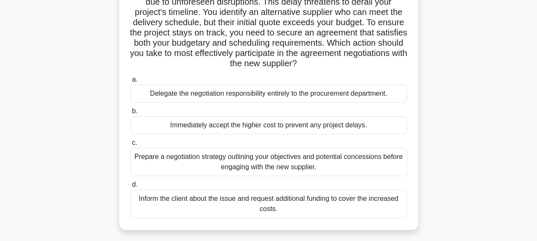
click at [271, 165] on div "Prepare a negotiation strategy outlining your objectives and potential concessi…" at bounding box center [268, 162] width 277 height 28
click at [130, 146] on input "c. Prepare a negotiation strategy outlining your objectives and potential conce…" at bounding box center [130, 143] width 0 height 6
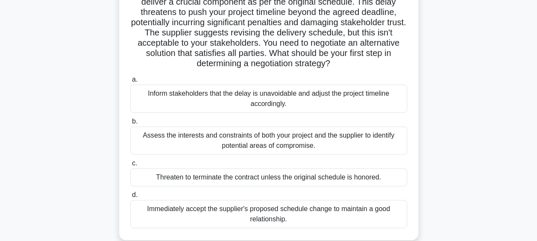
click at [252, 145] on div "Assess the interests and constraints of both your project and the supplier to i…" at bounding box center [268, 140] width 277 height 28
click at [130, 124] on input "b. Assess the interests and constraints of both your project and the supplier t…" at bounding box center [130, 122] width 0 height 6
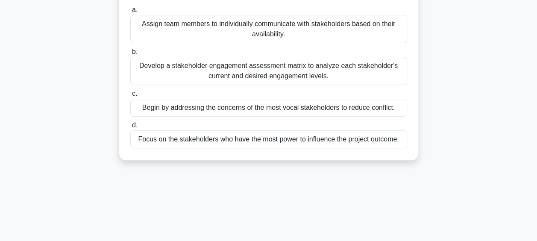
scroll to position [128, 0]
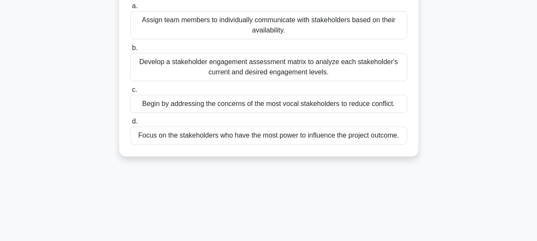
click at [273, 77] on div "Develop a stakeholder engagement assessment matrix to analyze each stakeholder'…" at bounding box center [268, 67] width 277 height 28
click at [130, 51] on input "b. Develop a stakeholder engagement assessment matrix to analyze each stakehold…" at bounding box center [130, 48] width 0 height 6
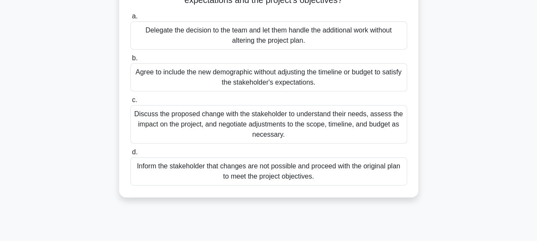
click at [253, 129] on div "Discuss the proposed change with the stakeholder to understand their needs, ass…" at bounding box center [268, 124] width 277 height 38
click at [130, 103] on input "c. Discuss the proposed change with the stakeholder to understand their needs, …" at bounding box center [130, 100] width 0 height 6
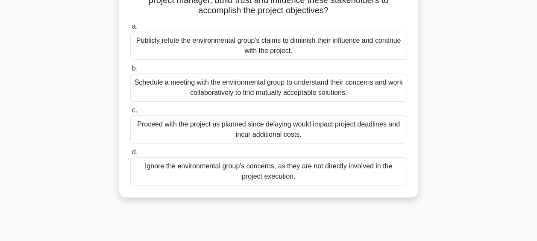
click at [299, 86] on div "Schedule a meeting with the environmental group to understand their concerns an…" at bounding box center [268, 87] width 277 height 28
click at [130, 71] on input "b. Schedule a meeting with the environmental group to understand their concerns…" at bounding box center [130, 69] width 0 height 6
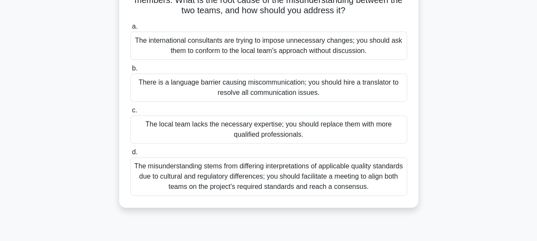
click at [287, 190] on div "The misunderstanding stems from differing interpretations of applicable quality…" at bounding box center [268, 176] width 277 height 38
click at [130, 155] on input "d. The misunderstanding stems from differing interpretations of applicable qual…" at bounding box center [130, 153] width 0 height 6
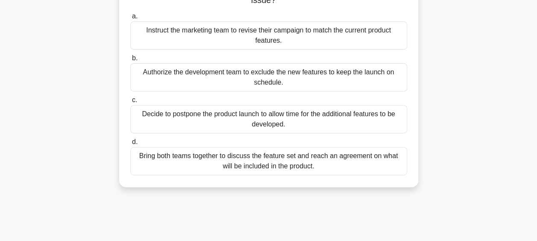
click at [276, 166] on div "Bring both teams together to discuss the feature set and reach an agreement on …" at bounding box center [268, 161] width 277 height 28
click at [130, 145] on input "d. Bring both teams together to discuss the feature set and reach an agreement …" at bounding box center [130, 142] width 0 height 6
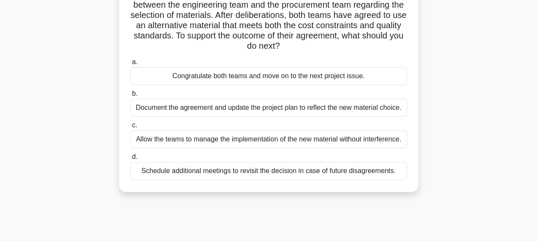
scroll to position [85, 0]
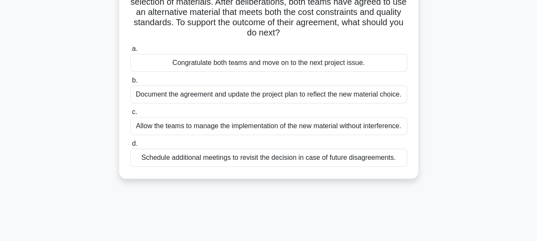
click at [234, 94] on div "Document the agreement and update the project plan to reflect the new material …" at bounding box center [268, 94] width 277 height 18
click at [130, 83] on input "b. Document the agreement and update the project plan to reflect the new materi…" at bounding box center [130, 81] width 0 height 6
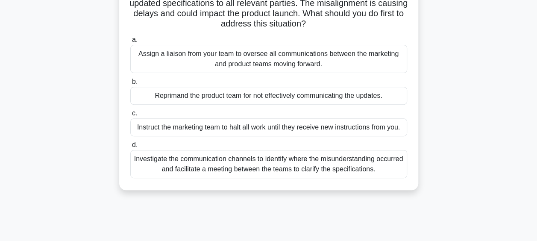
scroll to position [128, 0]
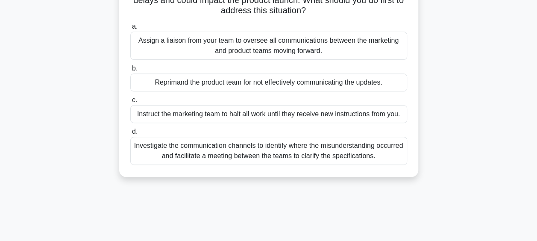
click at [265, 155] on div "Investigate the communication channels to identify where the misunderstanding o…" at bounding box center [268, 151] width 277 height 28
click at [130, 135] on input "d. Investigate the communication channels to identify where the misunderstandin…" at bounding box center [130, 132] width 0 height 6
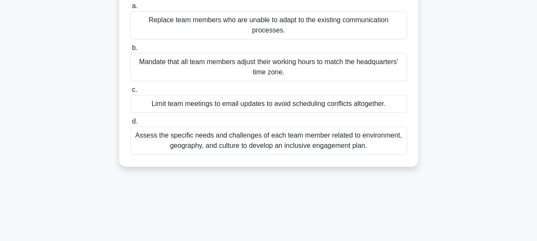
click at [260, 141] on div "Assess the specific needs and challenges of each team member related to environ…" at bounding box center [268, 140] width 277 height 28
click at [130, 124] on input "d. Assess the specific needs and challenges of each team member related to envi…" at bounding box center [130, 122] width 0 height 6
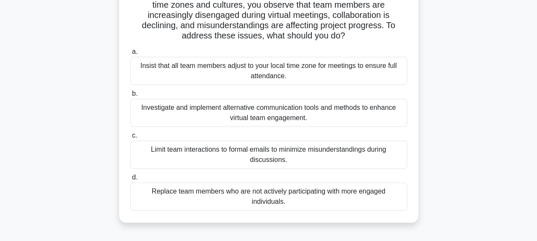
scroll to position [85, 0]
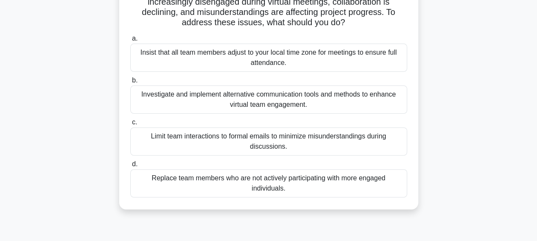
click at [260, 98] on div "Investigate and implement alternative communication tools and methods to enhanc…" at bounding box center [268, 99] width 277 height 28
click at [130, 83] on input "b. Investigate and implement alternative communication tools and methods to enh…" at bounding box center [130, 81] width 0 height 6
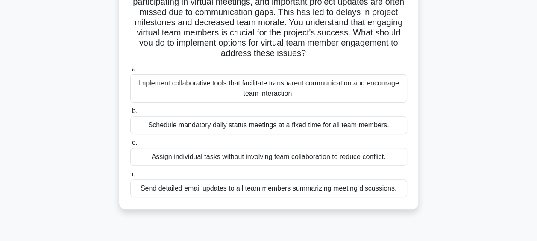
click at [253, 91] on div "Implement collaborative tools that facilitate transparent communication and enc…" at bounding box center [268, 88] width 277 height 28
click at [130, 72] on input "a. Implement collaborative tools that facilitate transparent communication and …" at bounding box center [130, 70] width 0 height 6
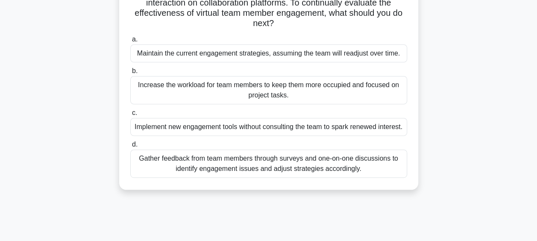
scroll to position [128, 0]
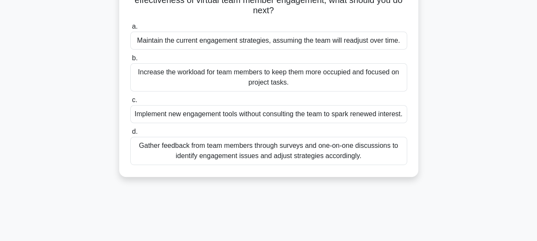
click at [318, 163] on div "Gather feedback from team members through surveys and one-on-one discussions to…" at bounding box center [268, 151] width 277 height 28
click at [130, 135] on input "d. Gather feedback from team members through surveys and one-on-one discussions…" at bounding box center [130, 132] width 0 height 6
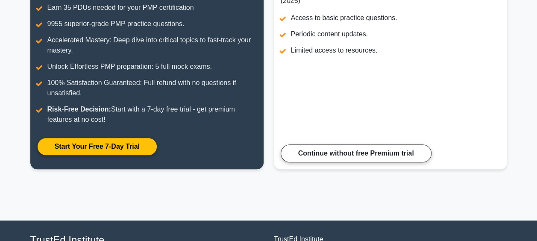
scroll to position [94, 0]
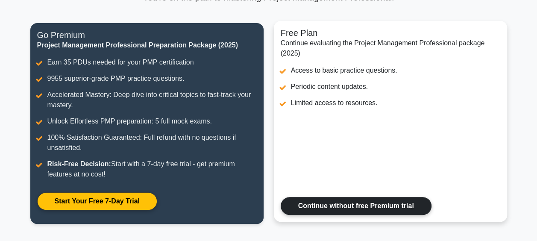
click at [325, 204] on link "Continue without free Premium trial" at bounding box center [356, 206] width 151 height 18
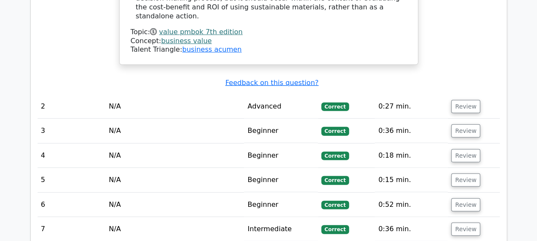
scroll to position [1154, 0]
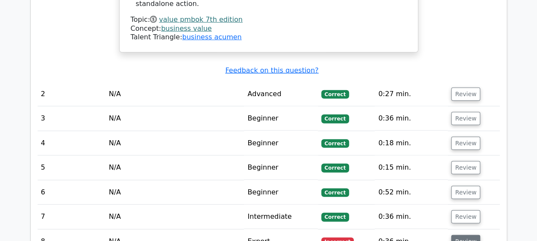
click at [469, 235] on button "Review" at bounding box center [465, 241] width 29 height 13
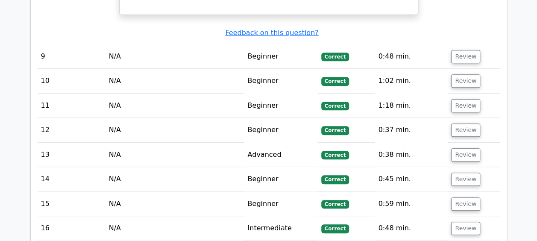
scroll to position [1837, 0]
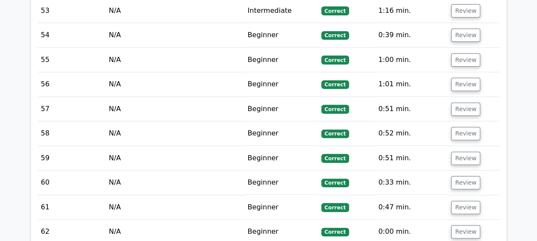
scroll to position [3333, 0]
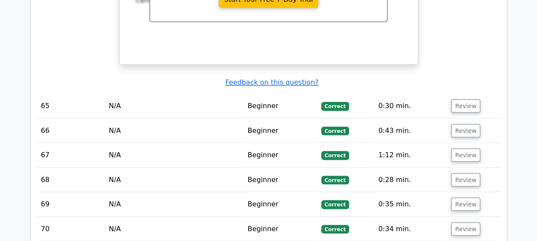
scroll to position [4016, 0]
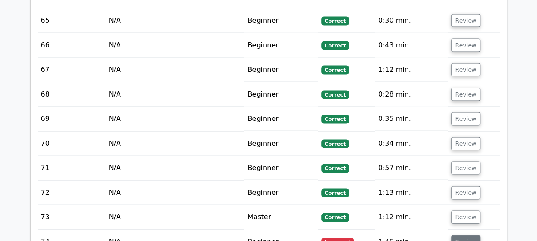
click at [462, 235] on button "Review" at bounding box center [465, 241] width 29 height 13
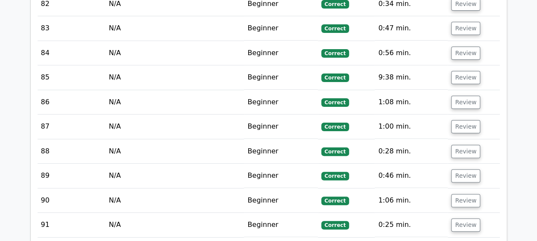
scroll to position [4956, 0]
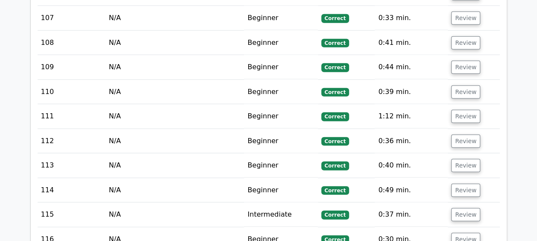
scroll to position [5811, 0]
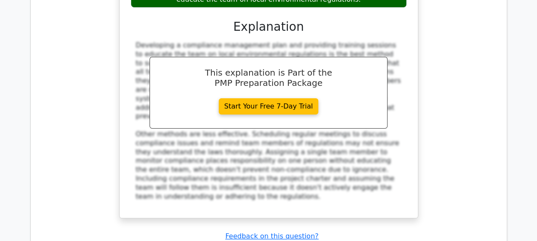
scroll to position [6366, 0]
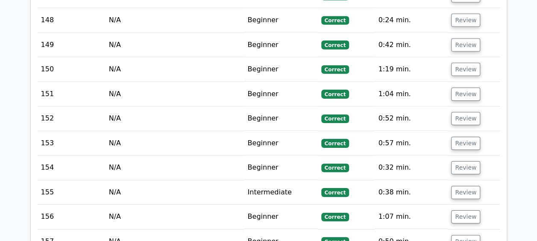
scroll to position [7691, 0]
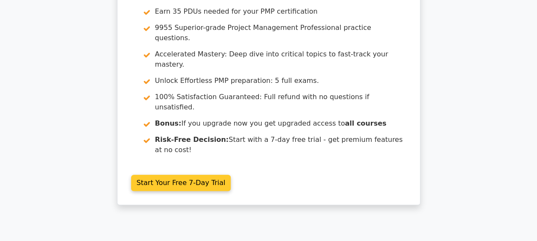
scroll to position [0, 0]
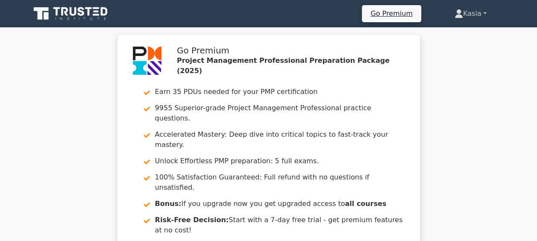
click at [484, 12] on link "Kasia" at bounding box center [470, 13] width 73 height 17
click at [81, 11] on icon at bounding box center [81, 11] width 7 height 9
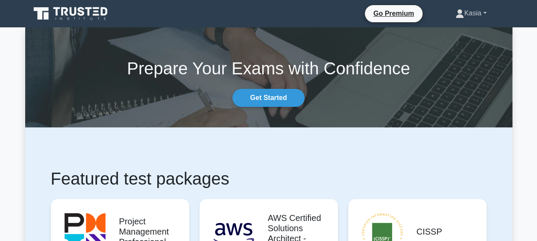
click at [482, 11] on link "Kasia" at bounding box center [471, 13] width 72 height 17
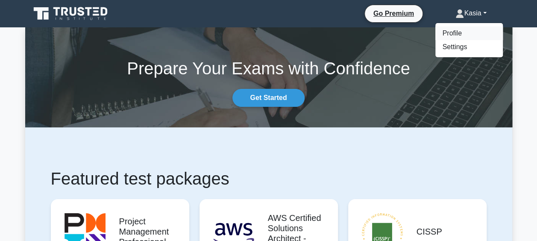
click at [459, 33] on link "Profile" at bounding box center [469, 33] width 68 height 14
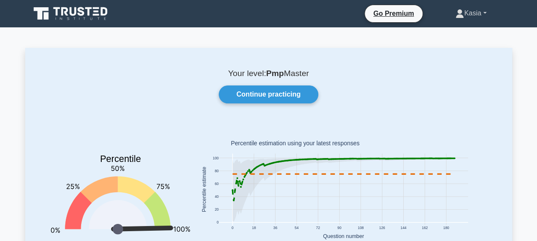
click at [477, 18] on link "Kasia" at bounding box center [471, 13] width 72 height 17
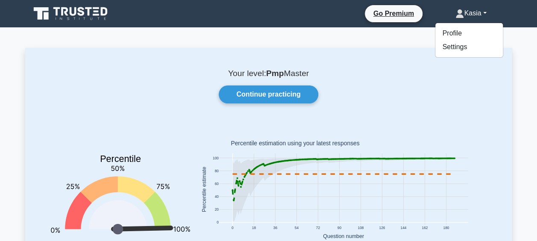
click at [509, 93] on div "Your level: Pmp Master Continue practicing Percentile You are better than 99% o…" at bounding box center [268, 176] width 487 height 257
